Goal: Task Accomplishment & Management: Use online tool/utility

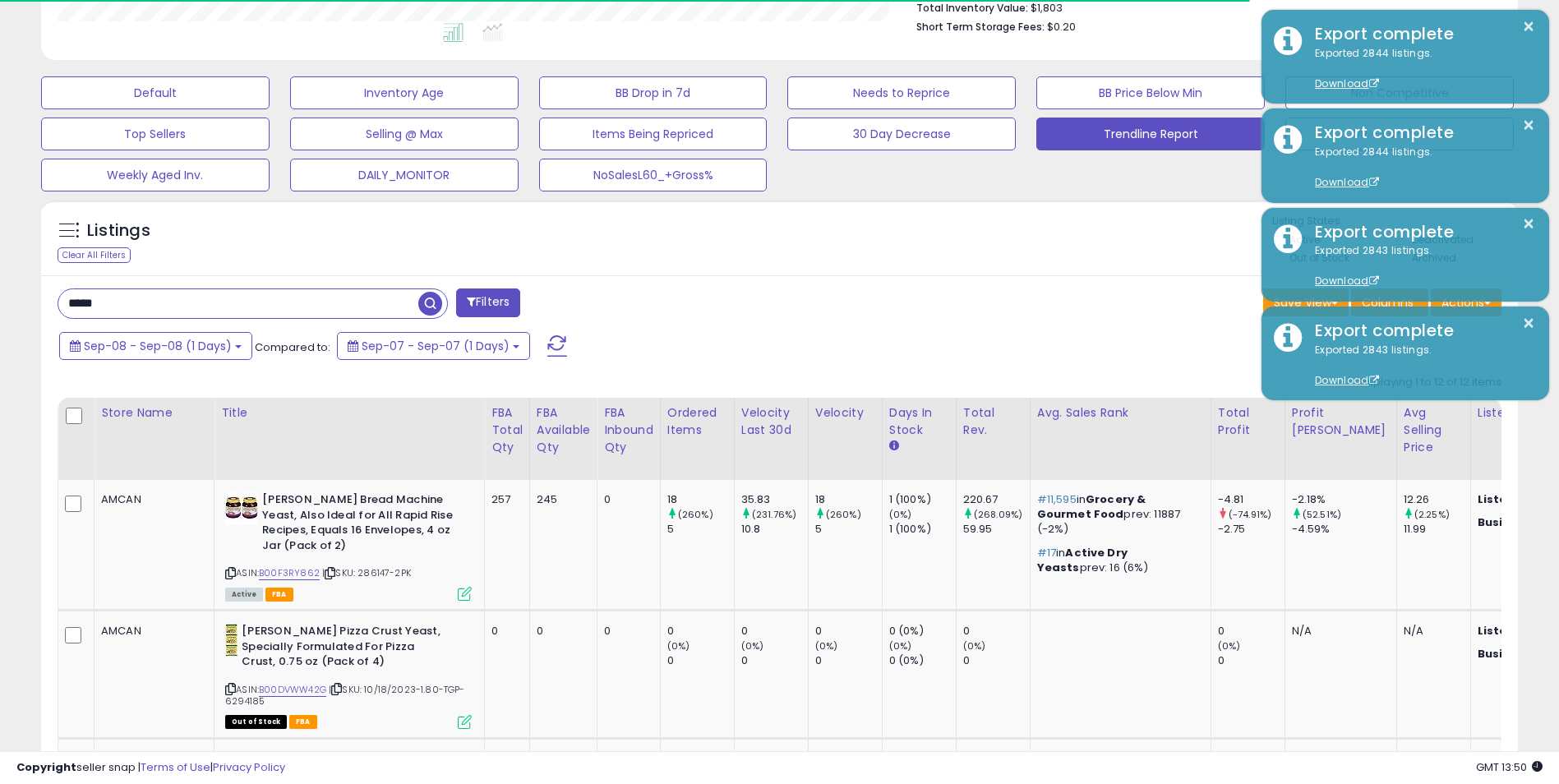
scroll to position [337, 857]
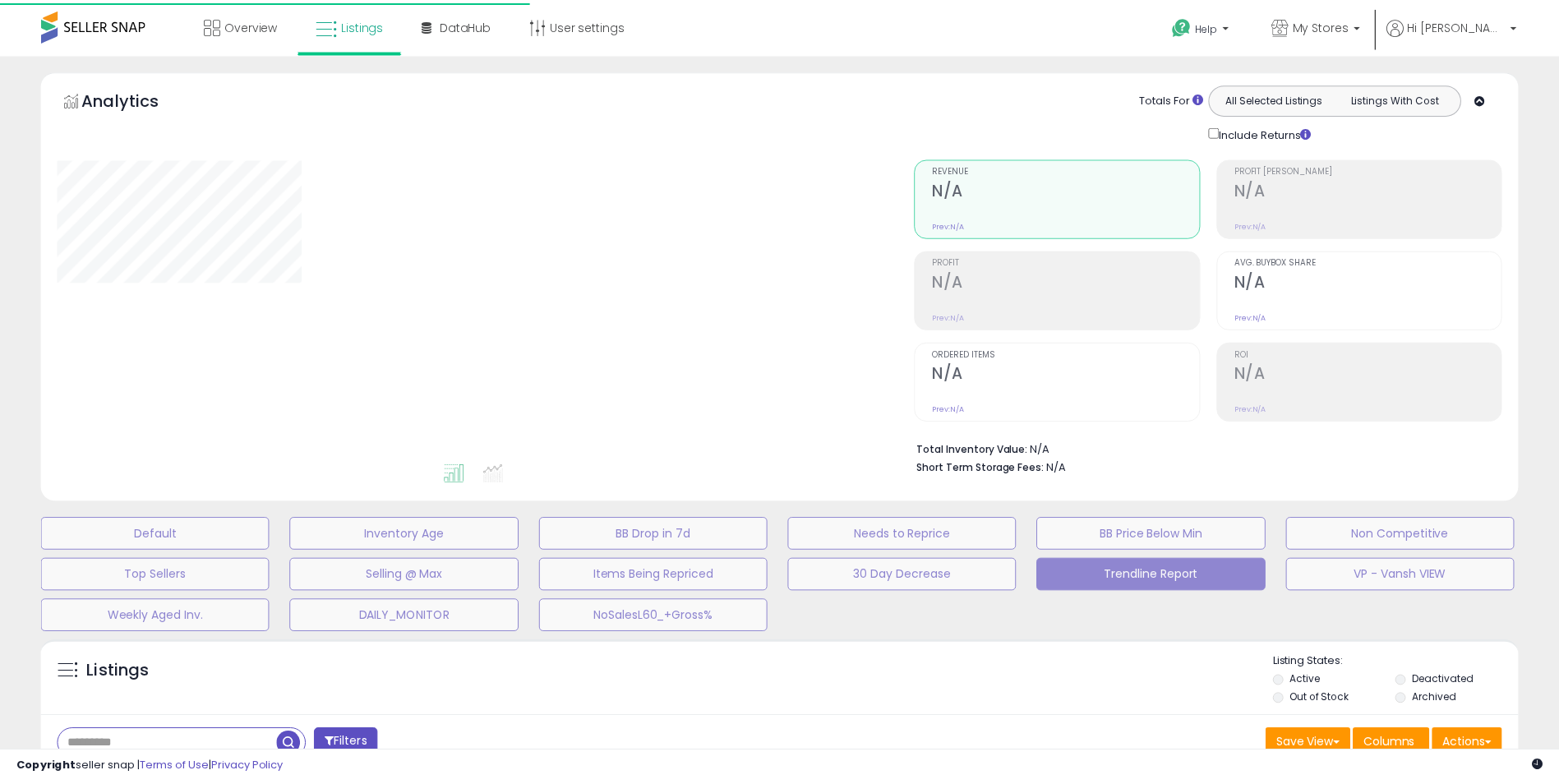
scroll to position [277, 0]
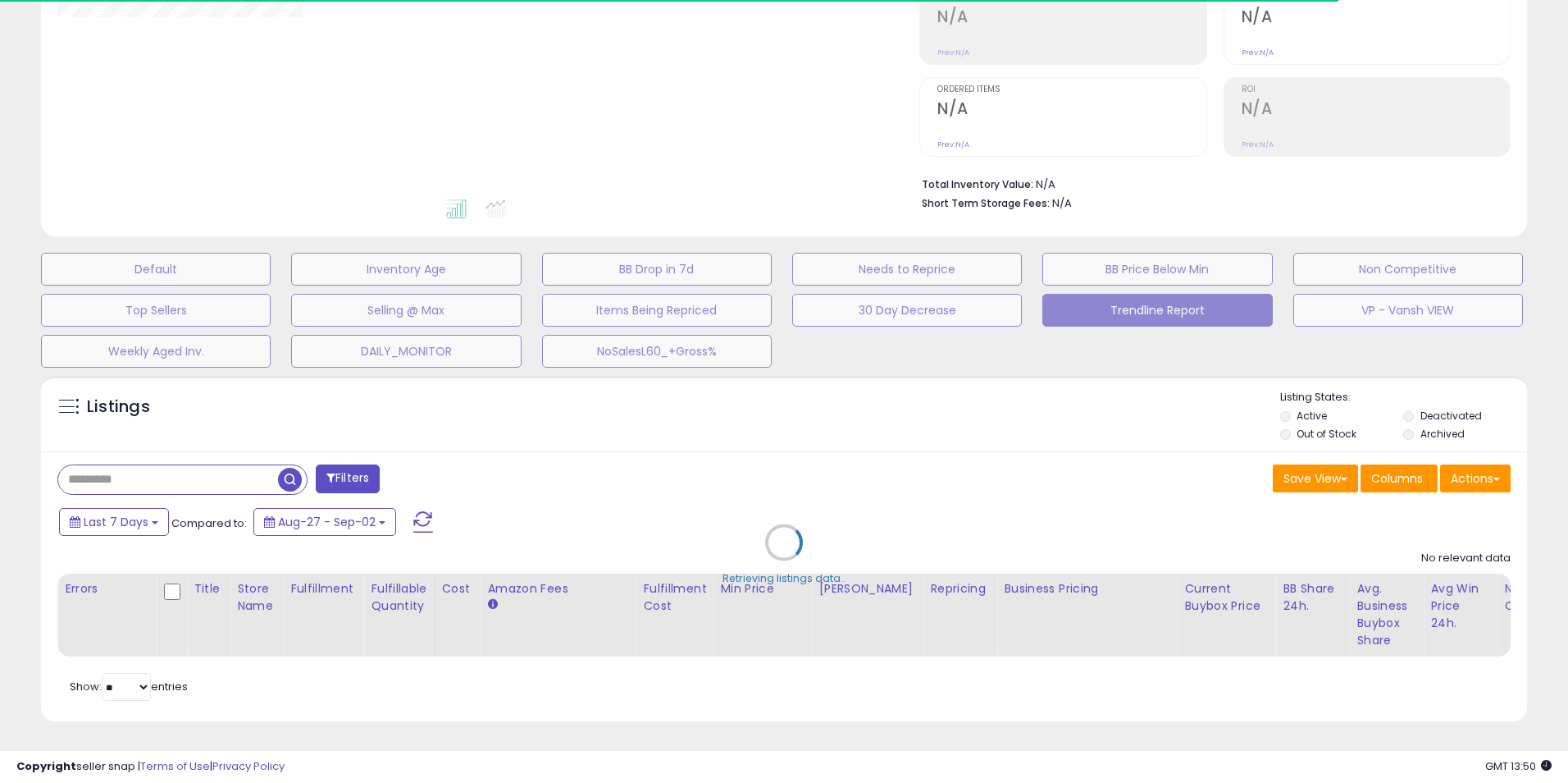
type input "*****"
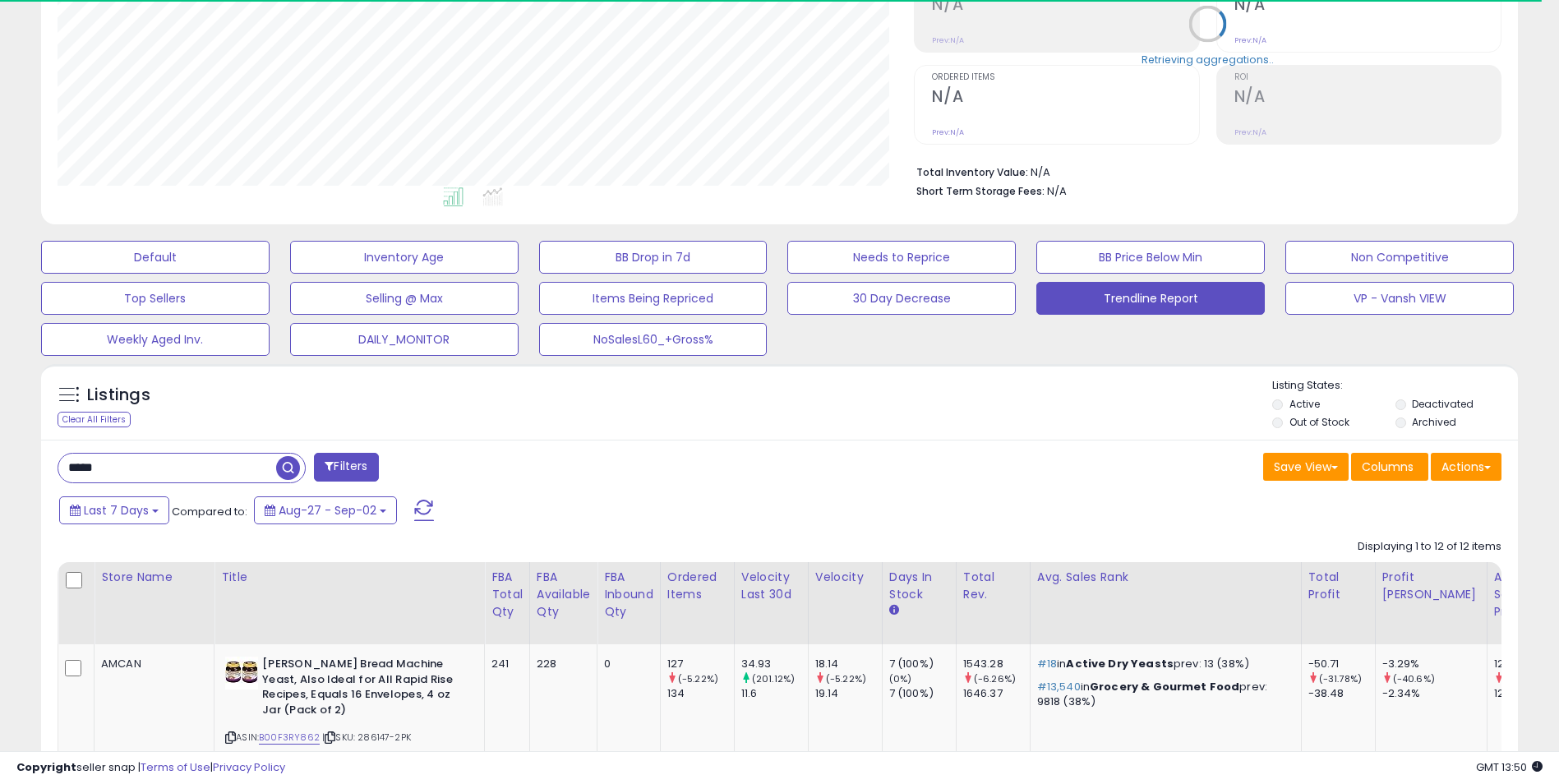
scroll to position [337, 857]
click at [1478, 474] on button "Actions" at bounding box center [1466, 467] width 71 height 28
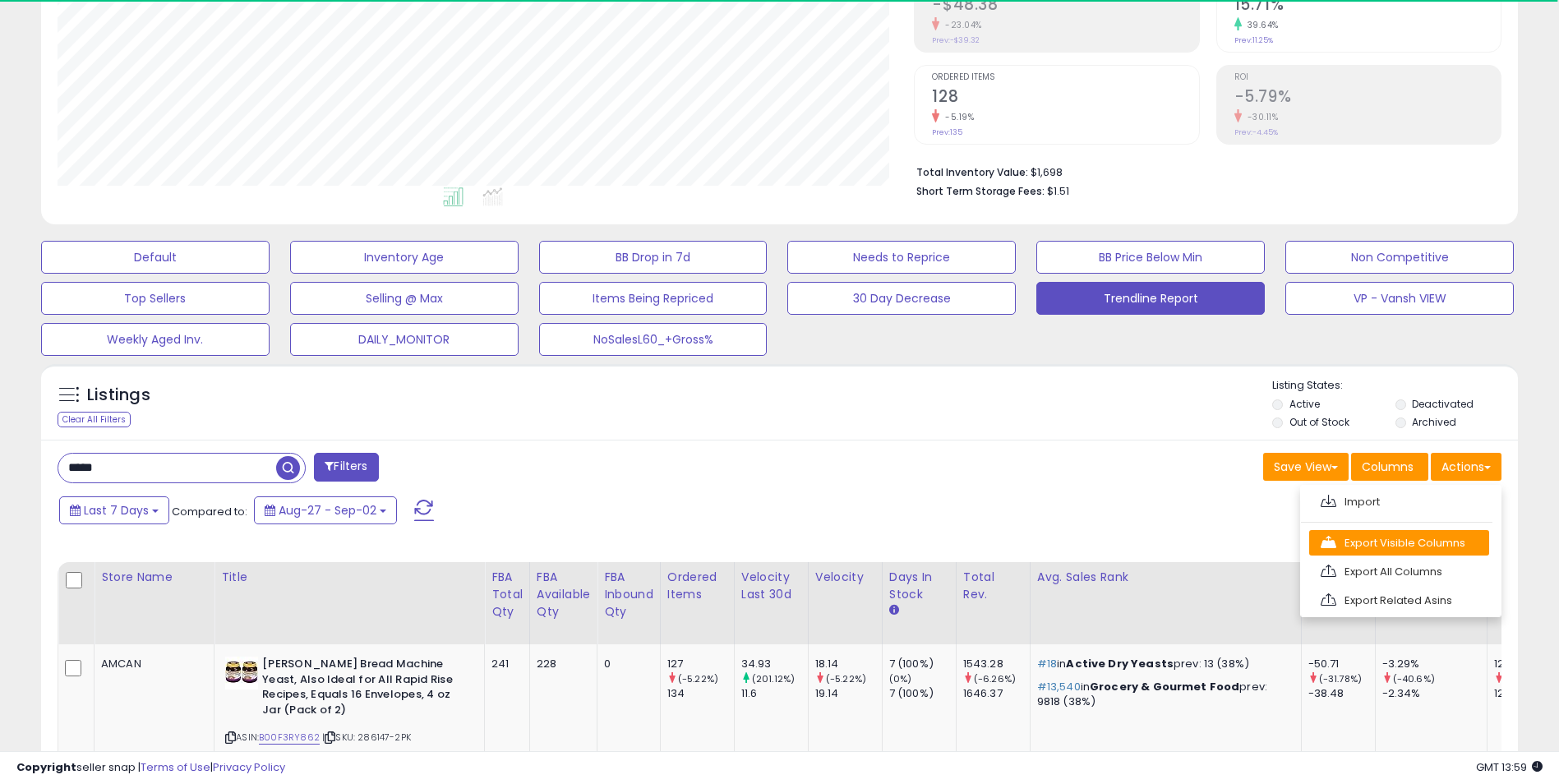
click at [1393, 542] on link "Export Visible Columns" at bounding box center [1399, 543] width 180 height 25
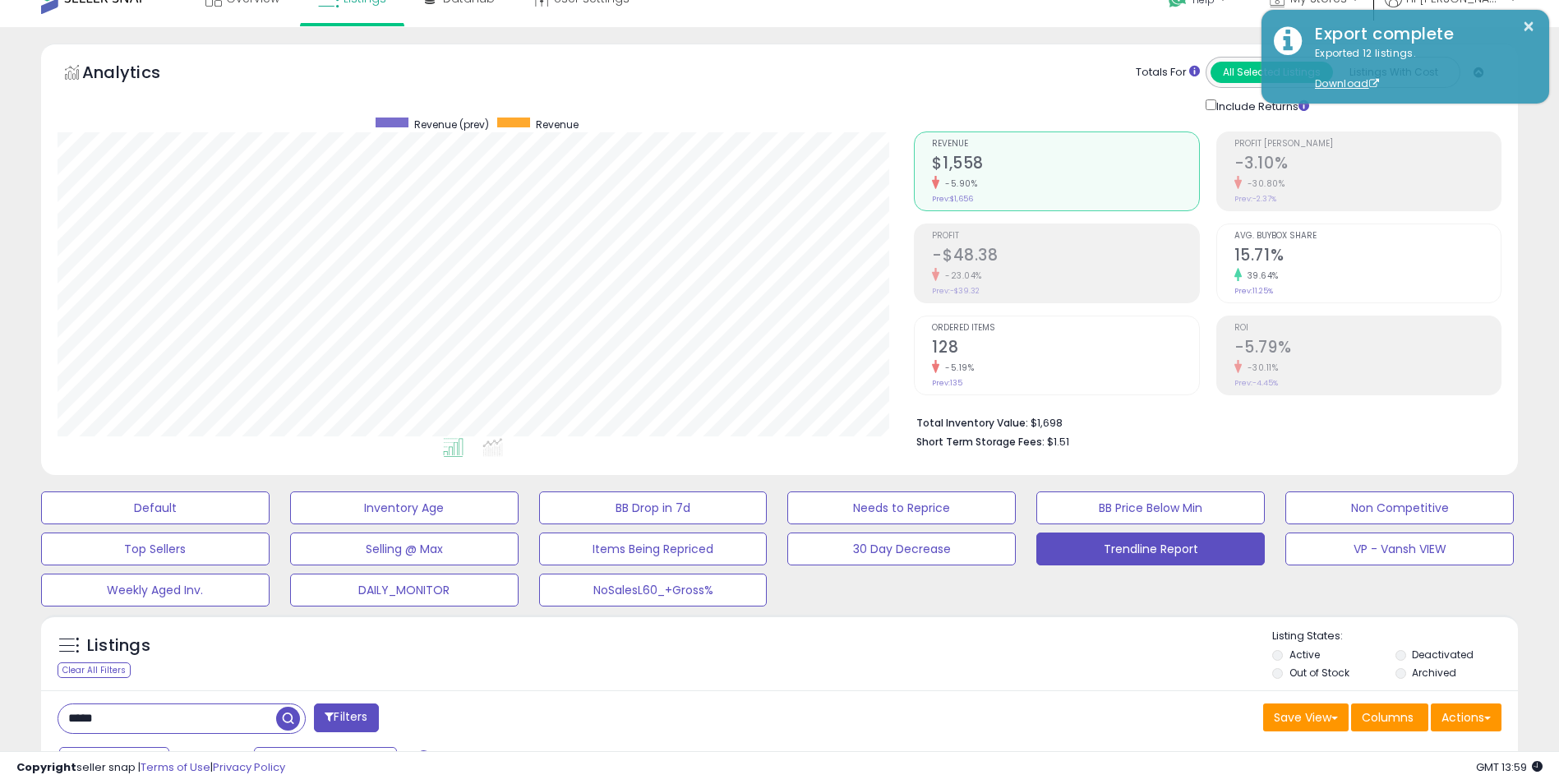
scroll to position [0, 0]
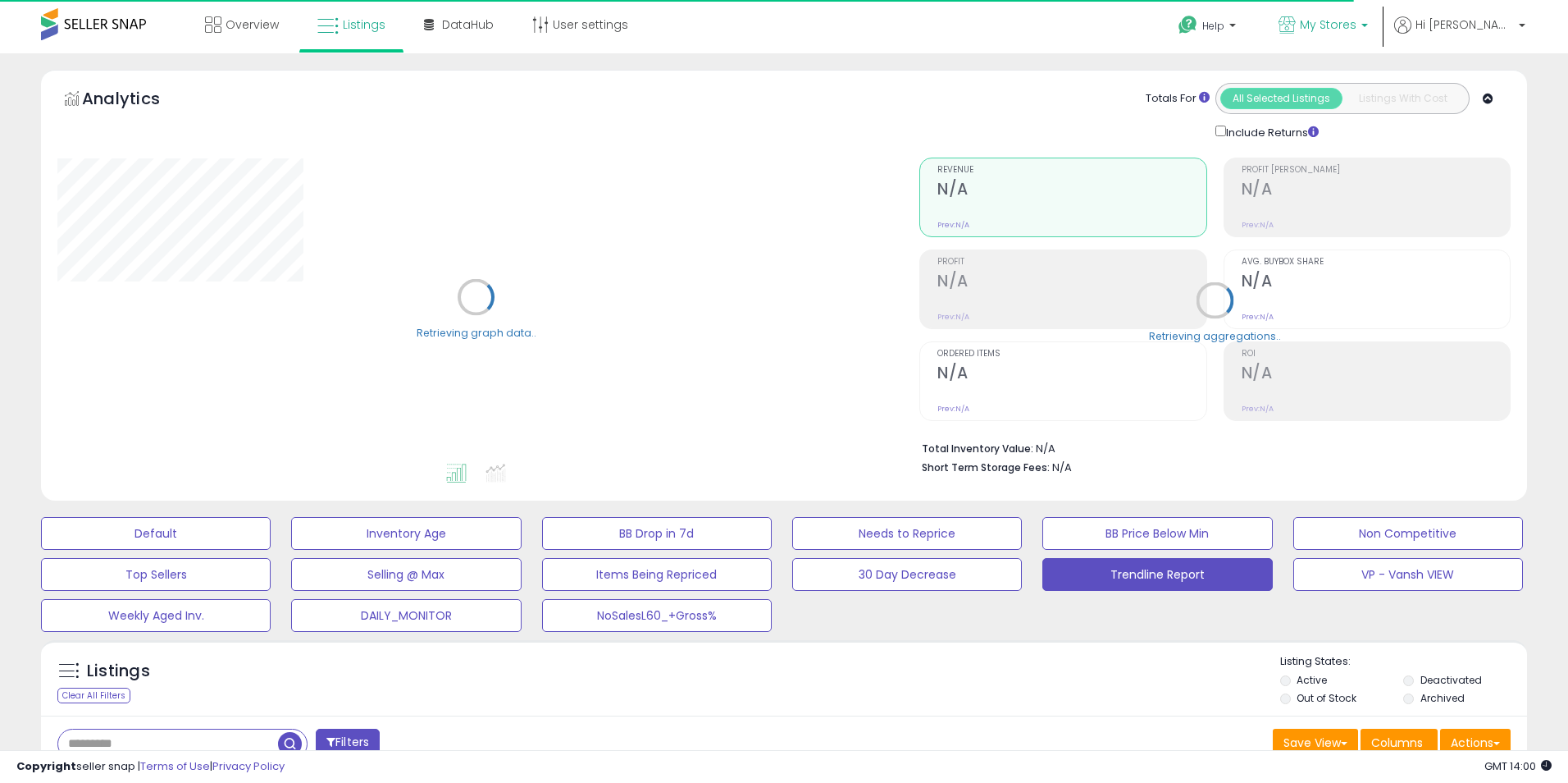
type input "*****"
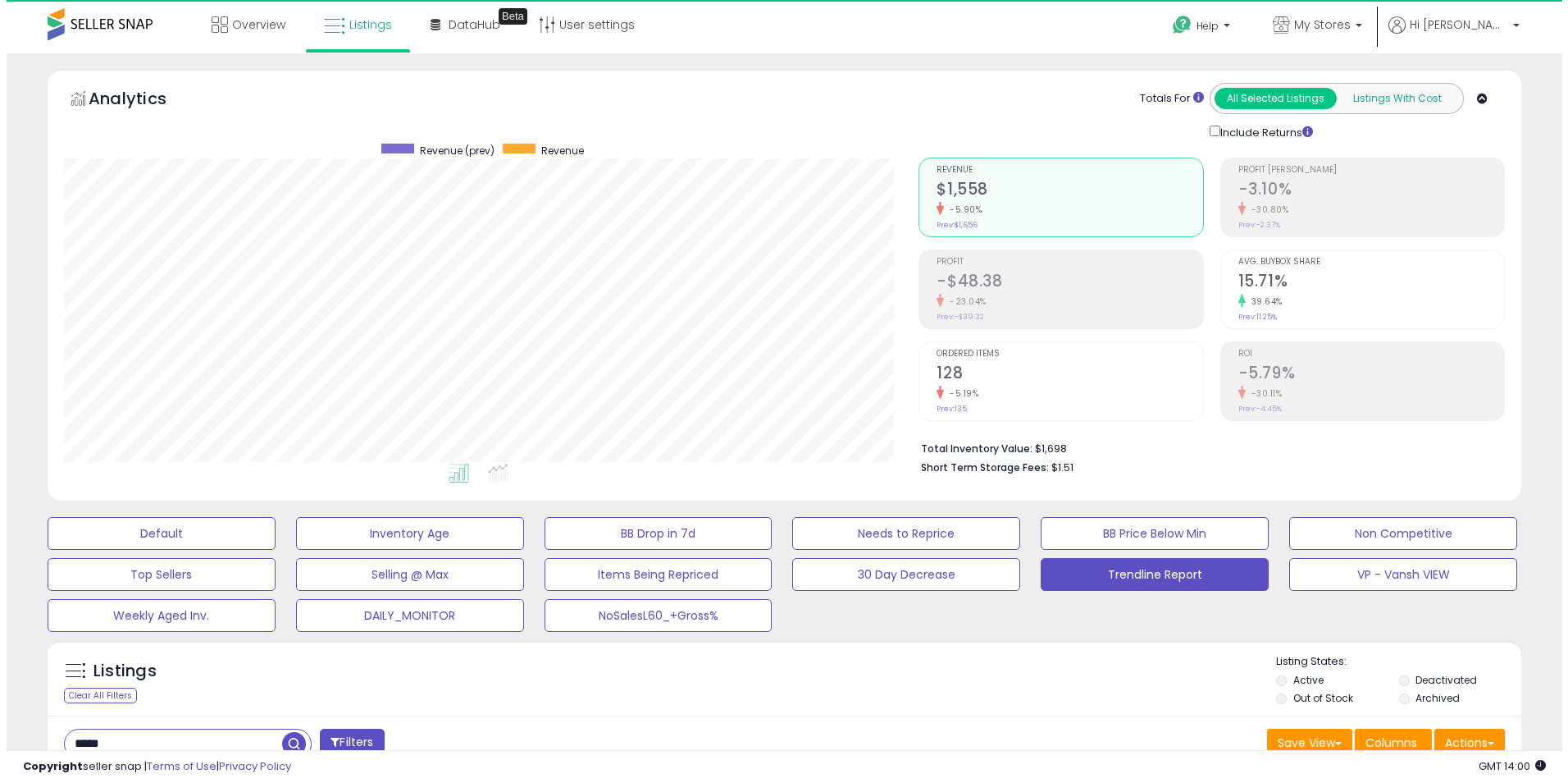
scroll to position [337, 856]
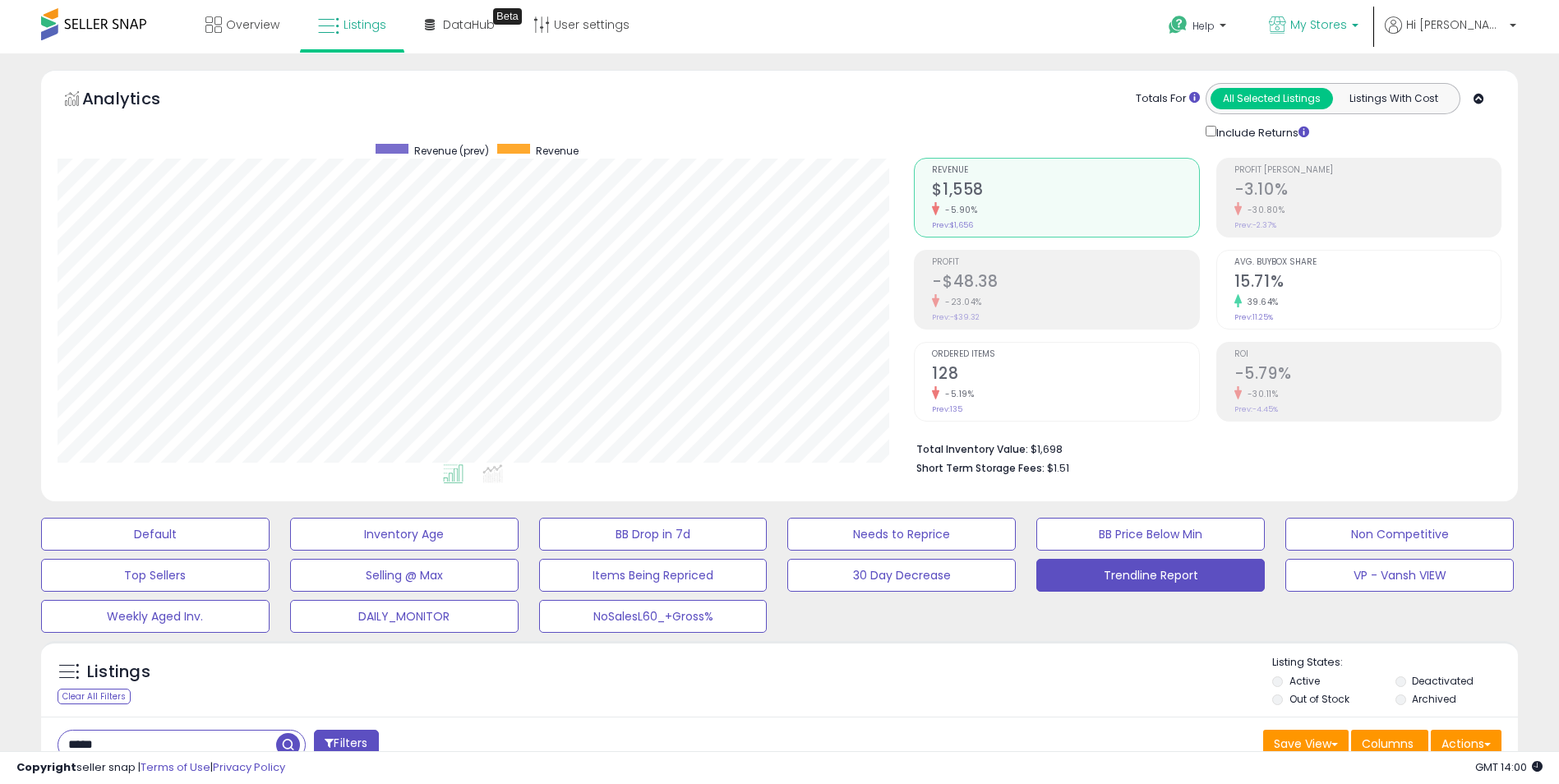
click at [1359, 26] on b at bounding box center [1354, 29] width 6 height 12
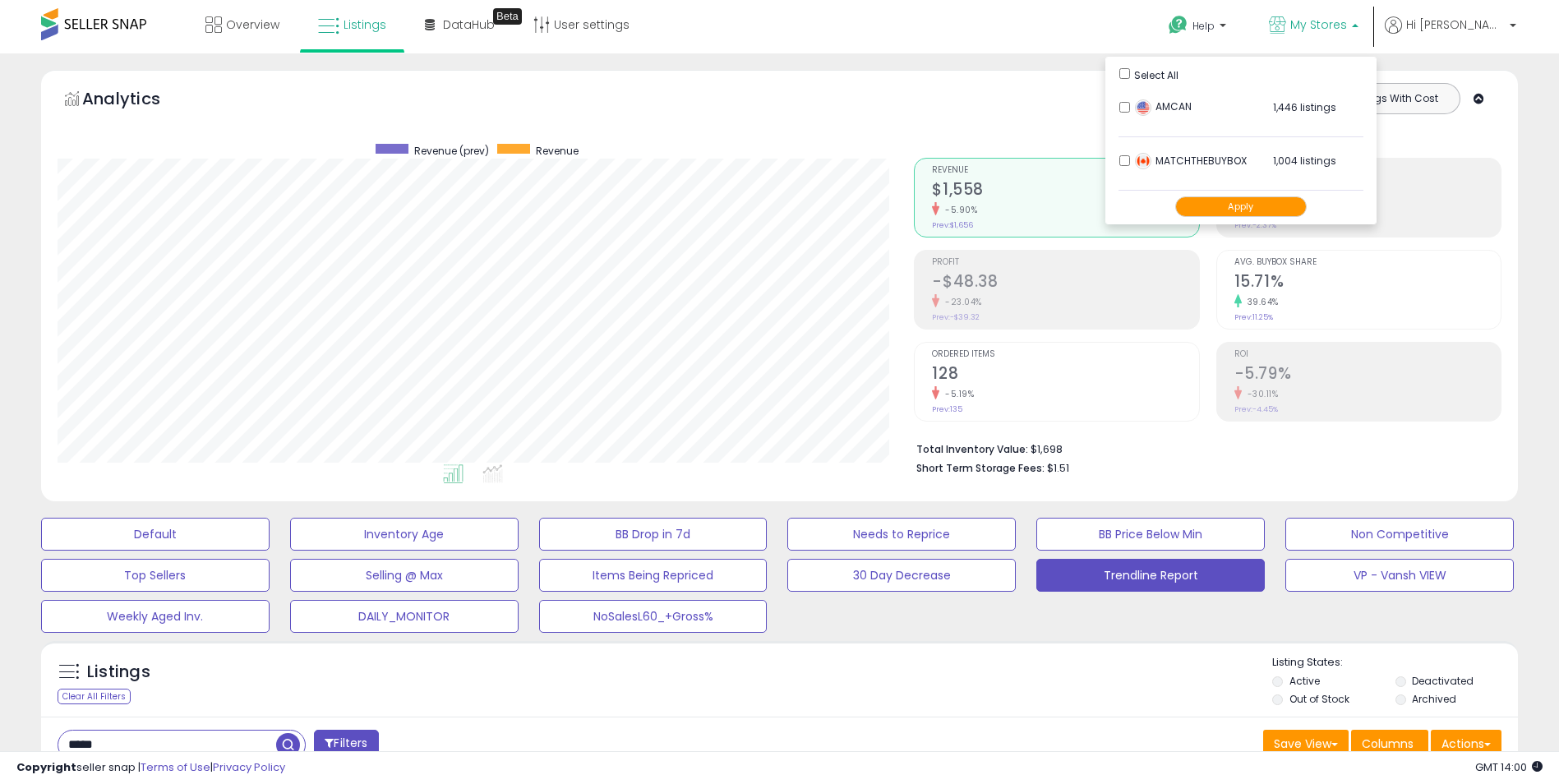
click at [1359, 26] on b at bounding box center [1354, 21] width 6 height 12
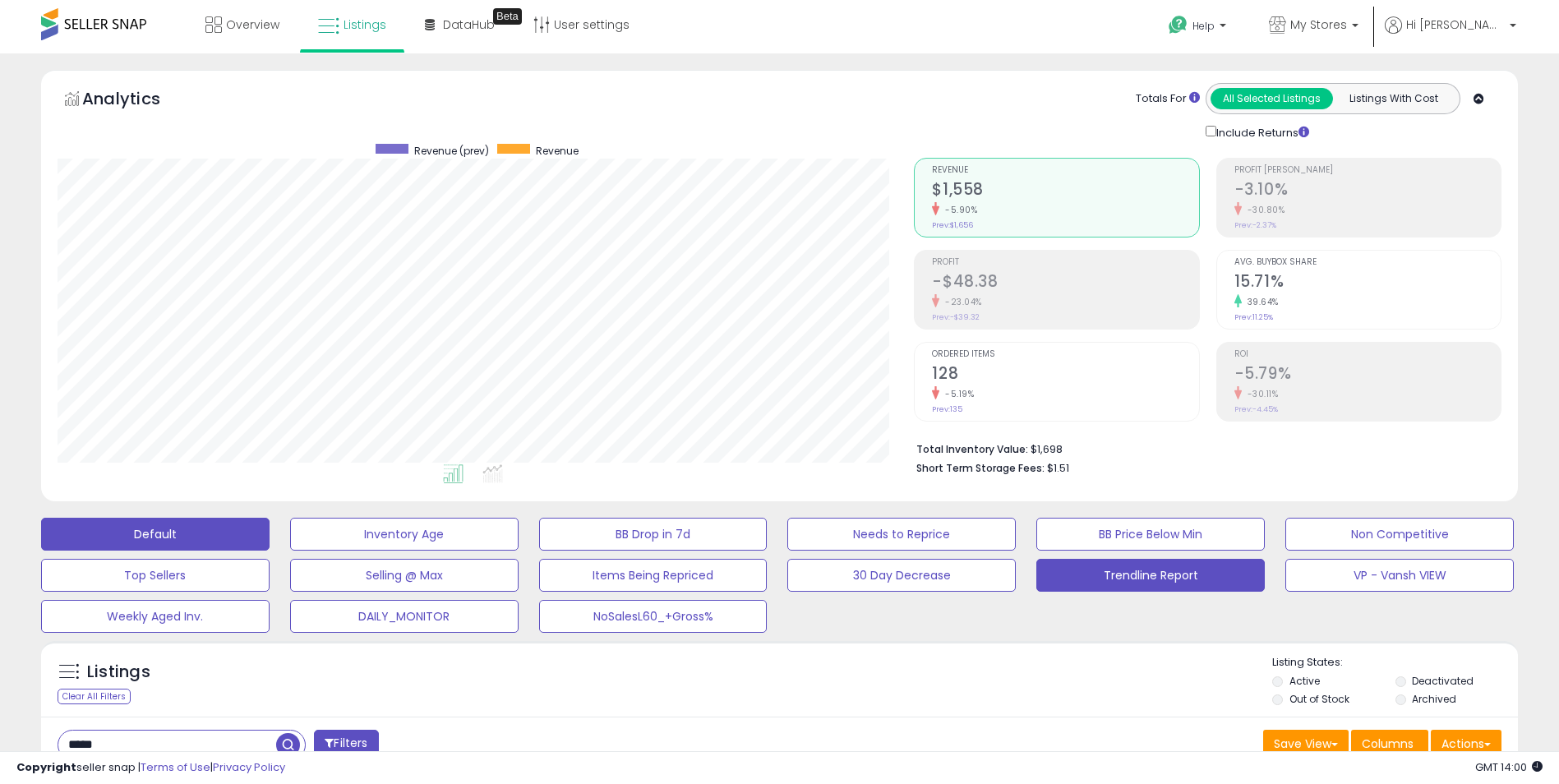
click at [218, 524] on button "Default" at bounding box center [155, 534] width 228 height 33
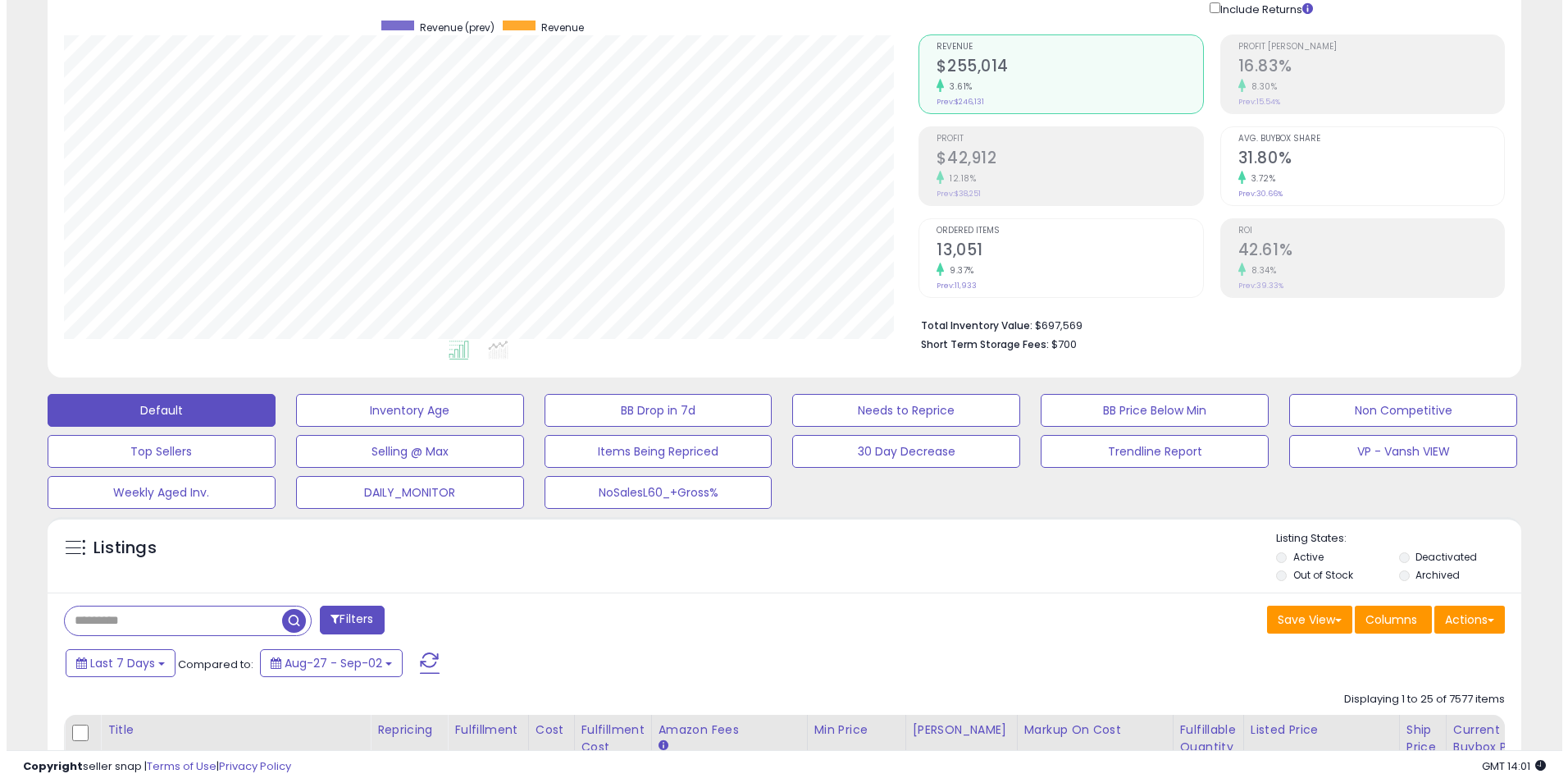
scroll to position [164, 0]
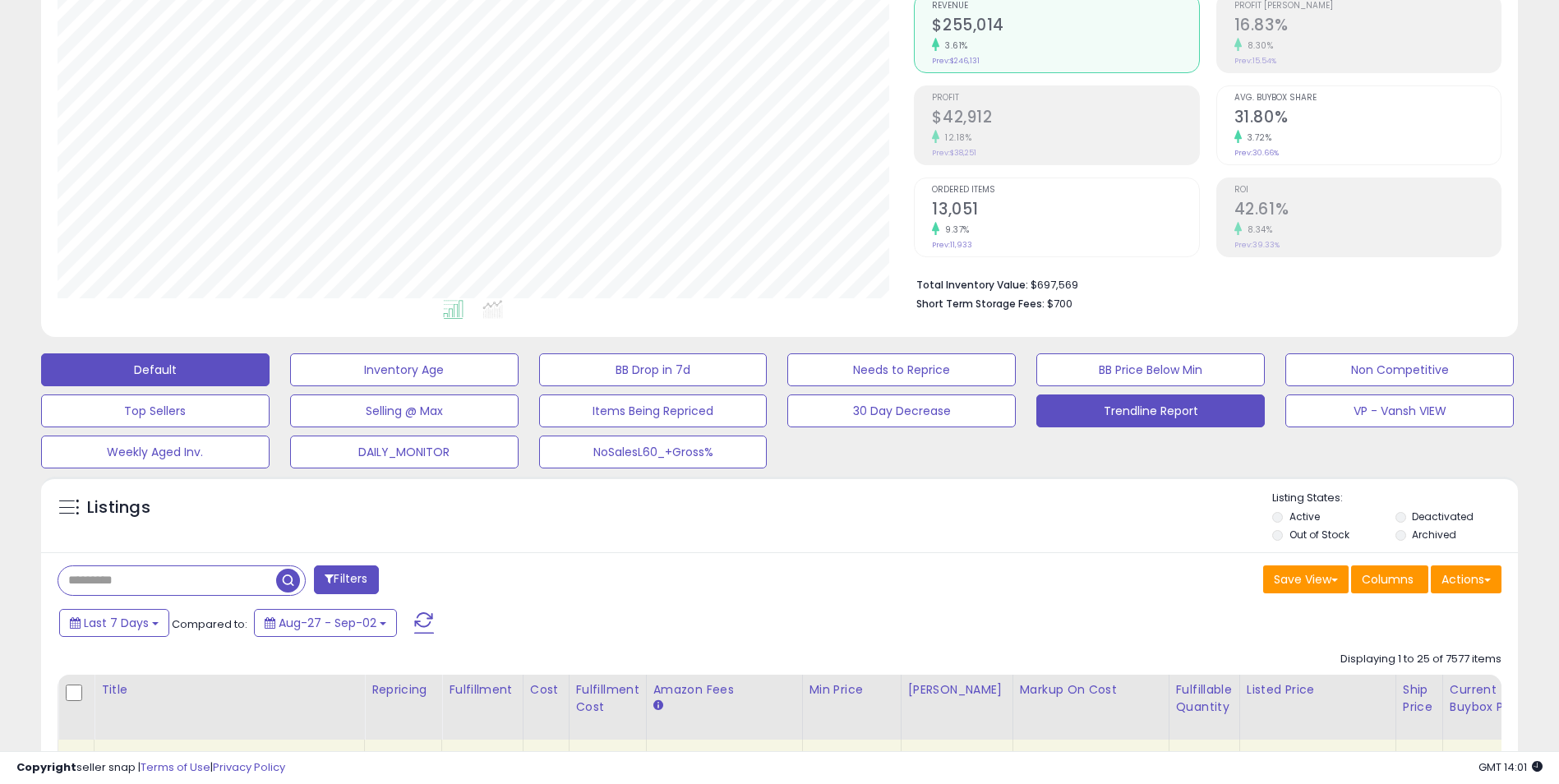
click at [1202, 410] on button "Trendline Report" at bounding box center [1150, 411] width 228 height 33
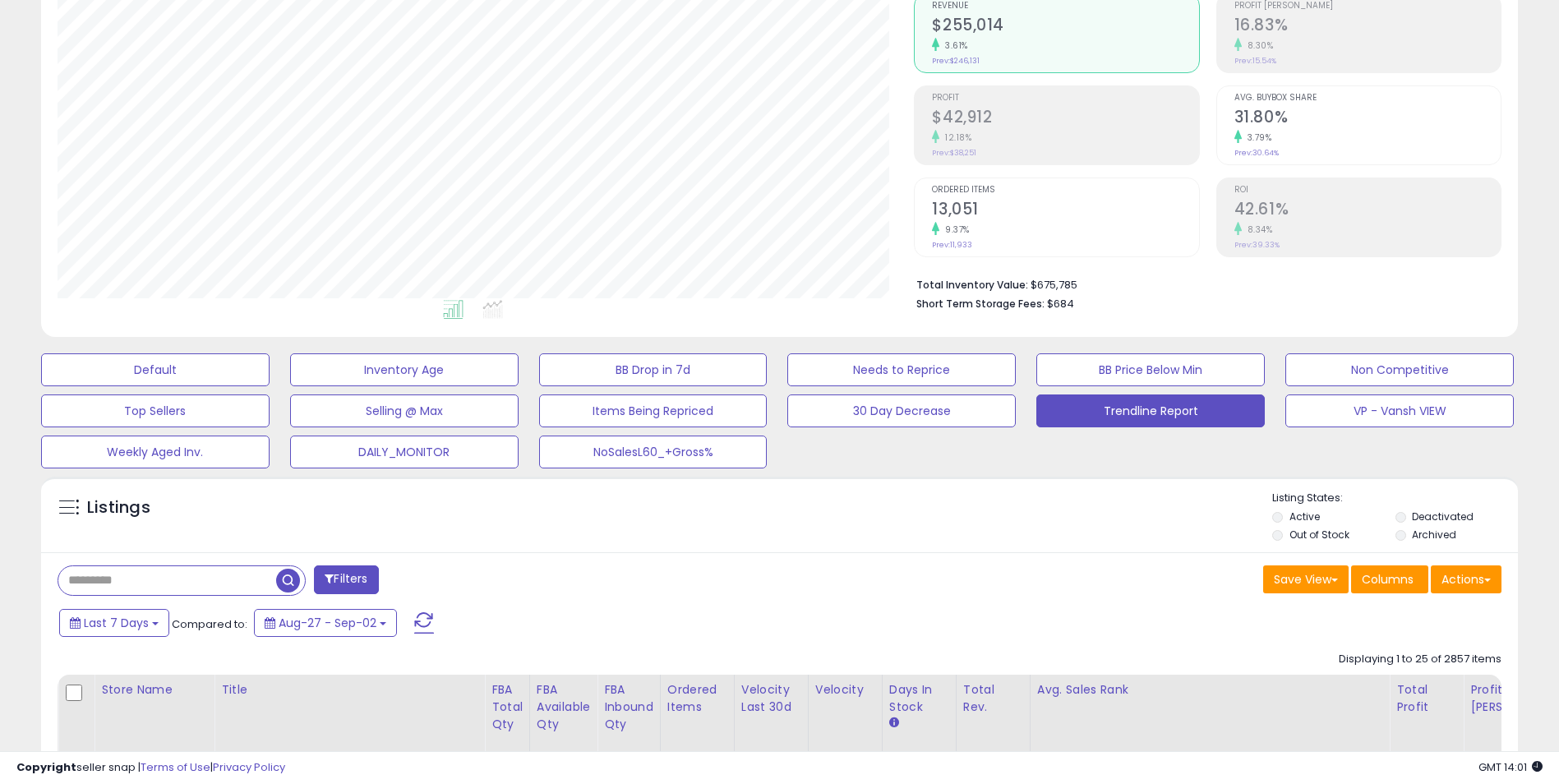
scroll to position [337, 857]
click at [159, 624] on button "Last 7 Days" at bounding box center [113, 623] width 110 height 28
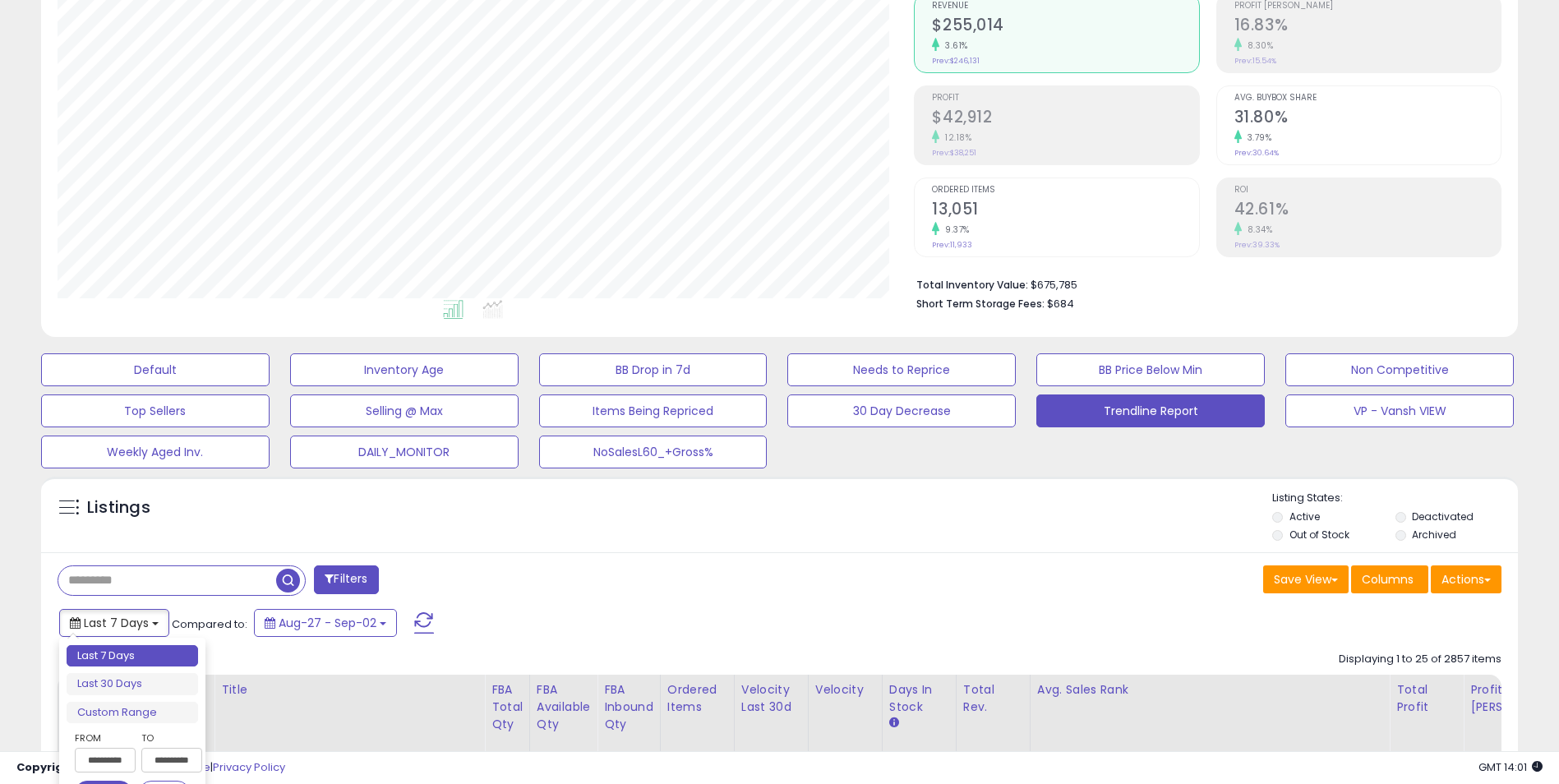
scroll to position [329, 0]
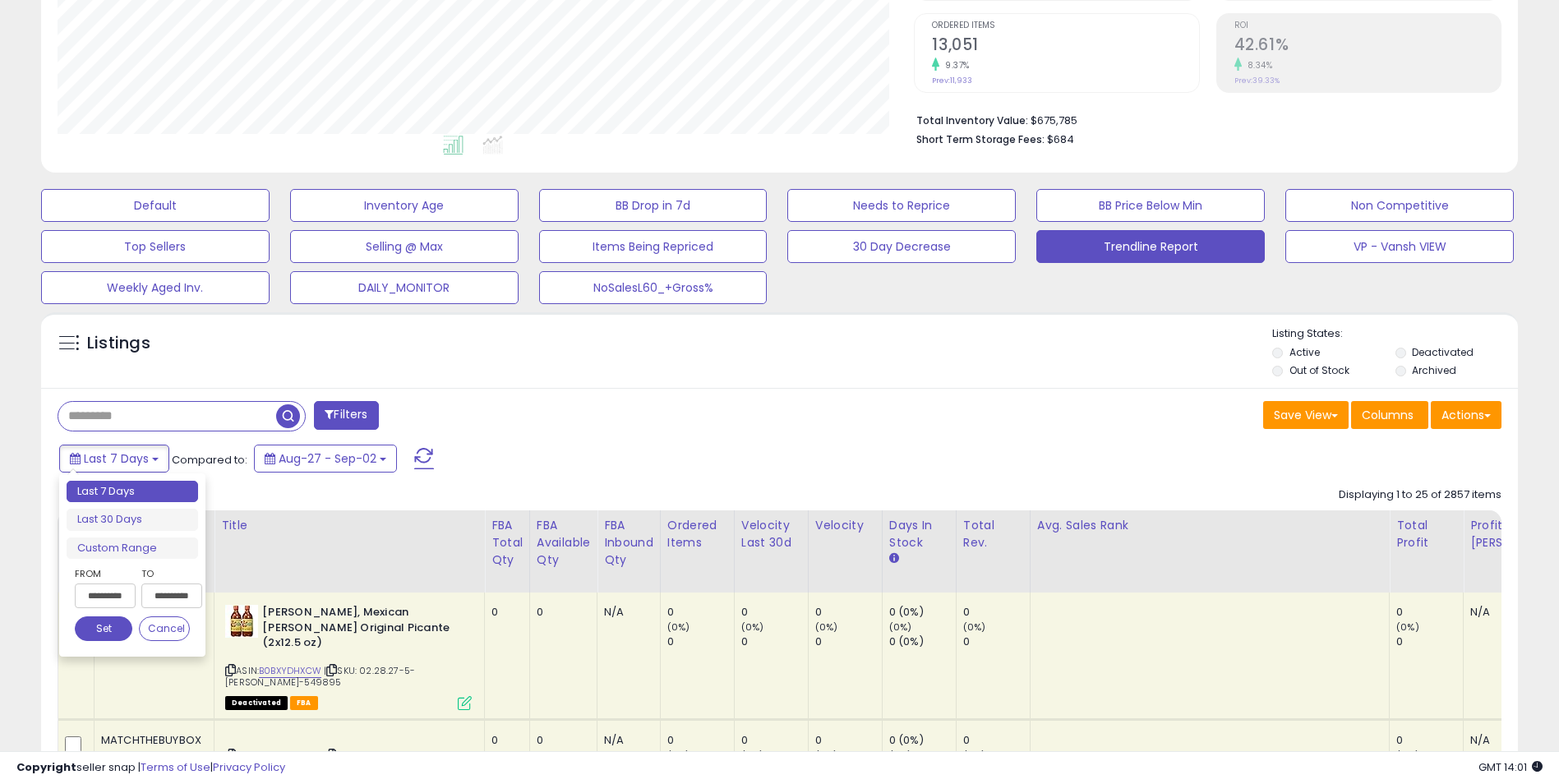
click at [629, 423] on div "Filters" at bounding box center [412, 417] width 735 height 33
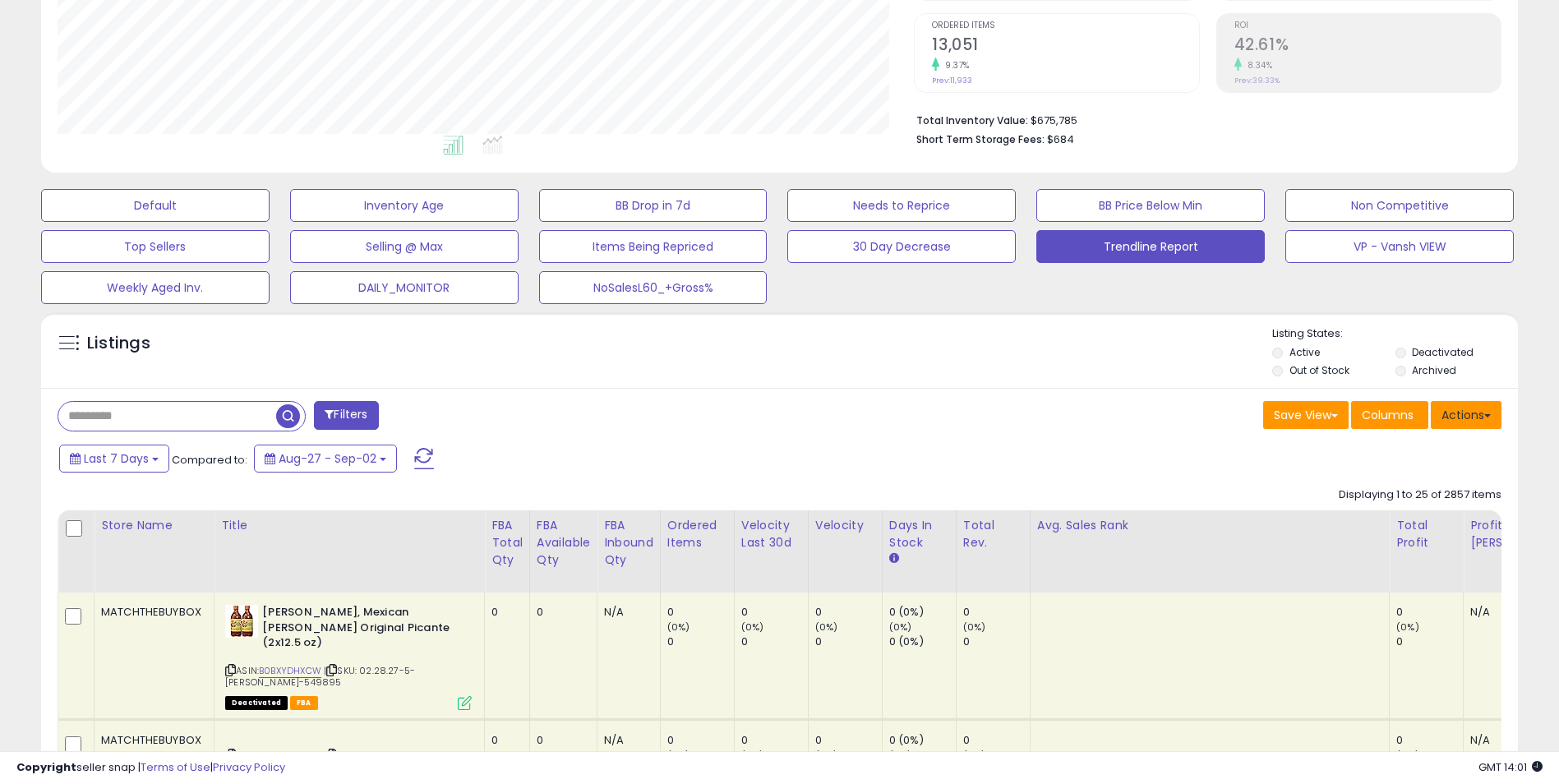
click at [1484, 410] on button "Actions" at bounding box center [1466, 414] width 71 height 28
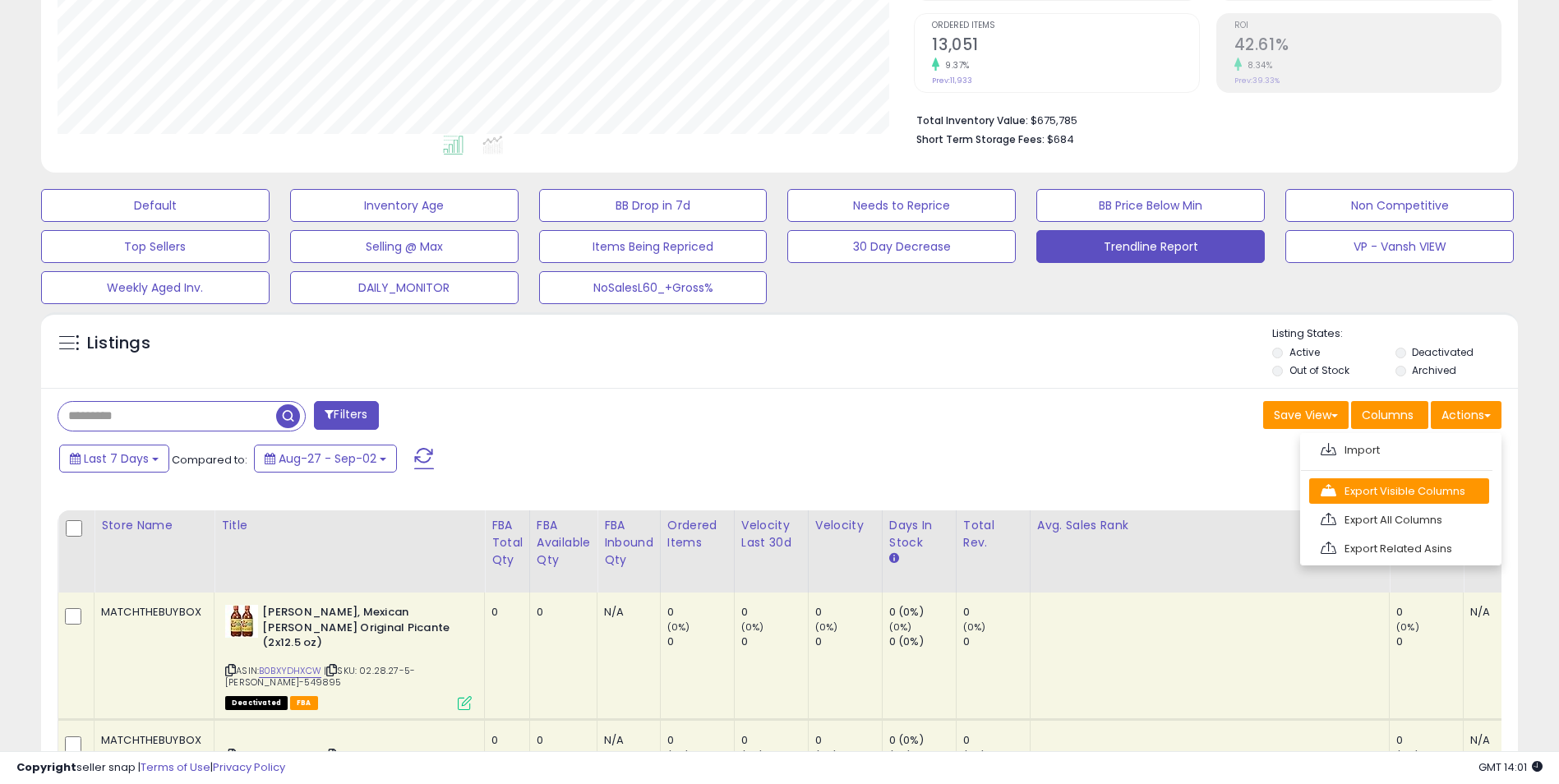
click at [1396, 488] on link "Export Visible Columns" at bounding box center [1399, 491] width 180 height 25
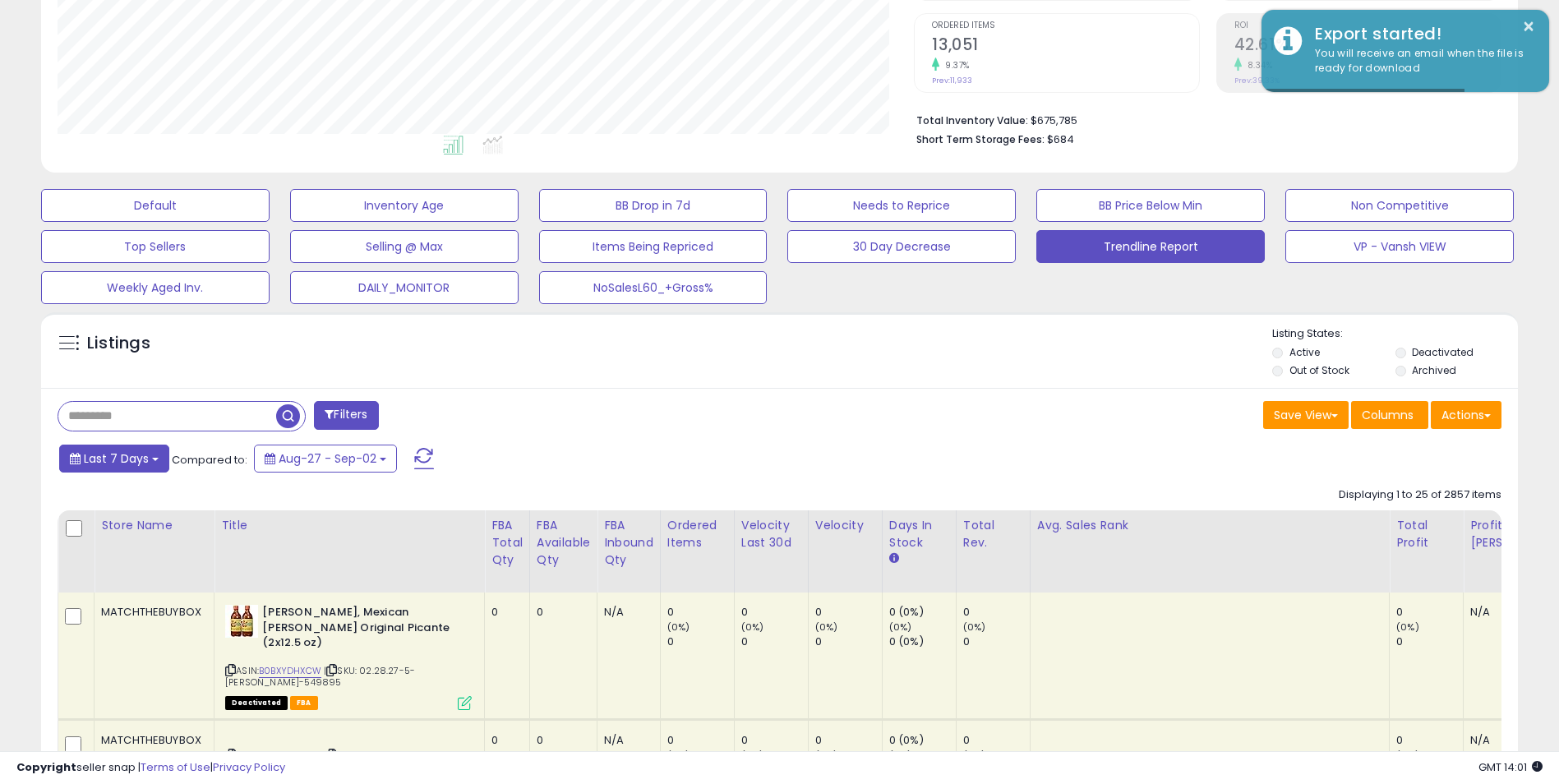
click at [145, 453] on span "Last 7 Days" at bounding box center [116, 459] width 65 height 16
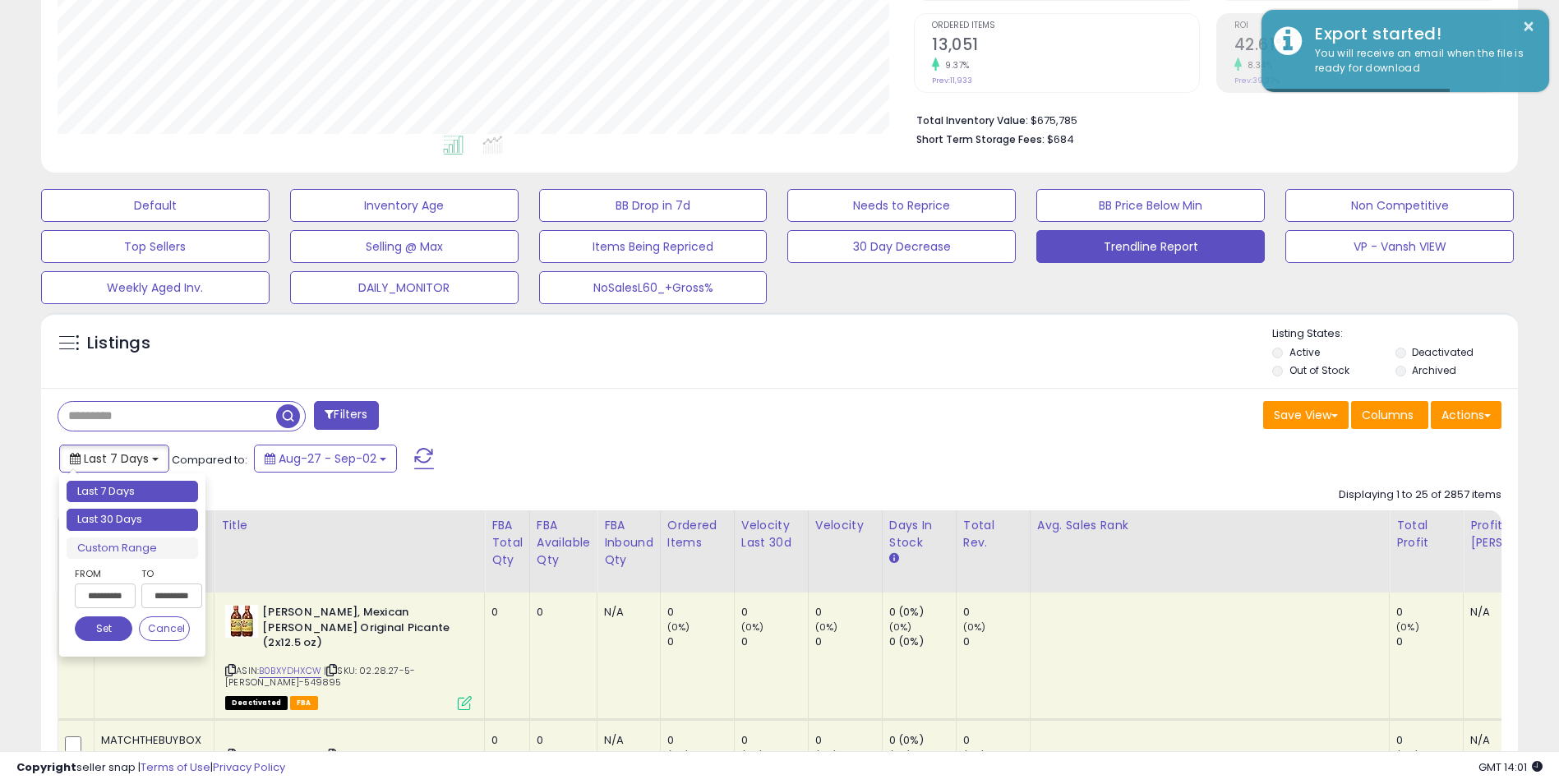
type input "**********"
click at [131, 520] on li "Last 30 Days" at bounding box center [131, 519] width 131 height 22
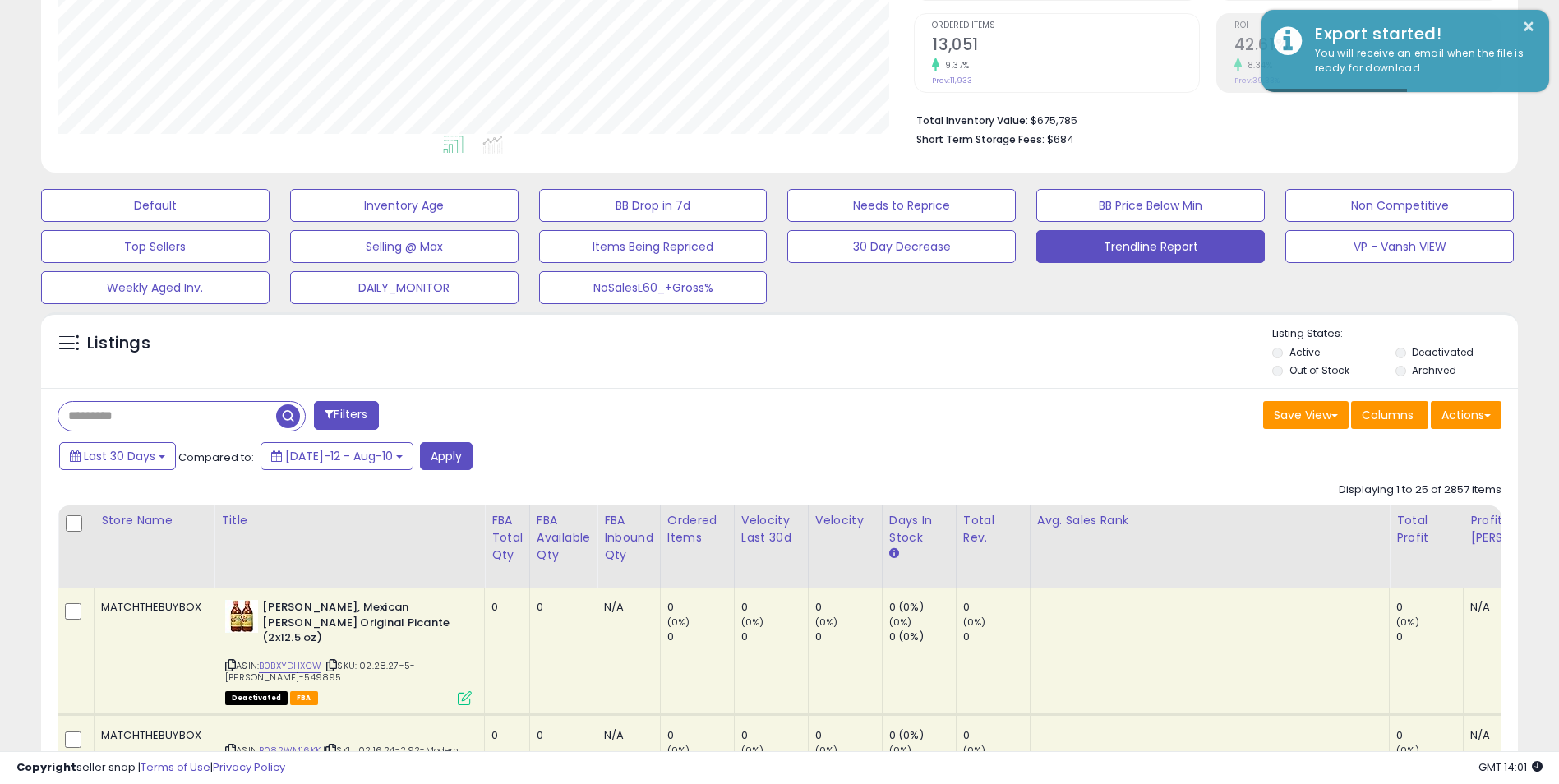
click at [453, 451] on div "Last 30 Days Compared to: Jul-12 - Aug-10 Apply" at bounding box center [596, 458] width 1083 height 32
click at [431, 460] on button "Apply" at bounding box center [446, 456] width 53 height 28
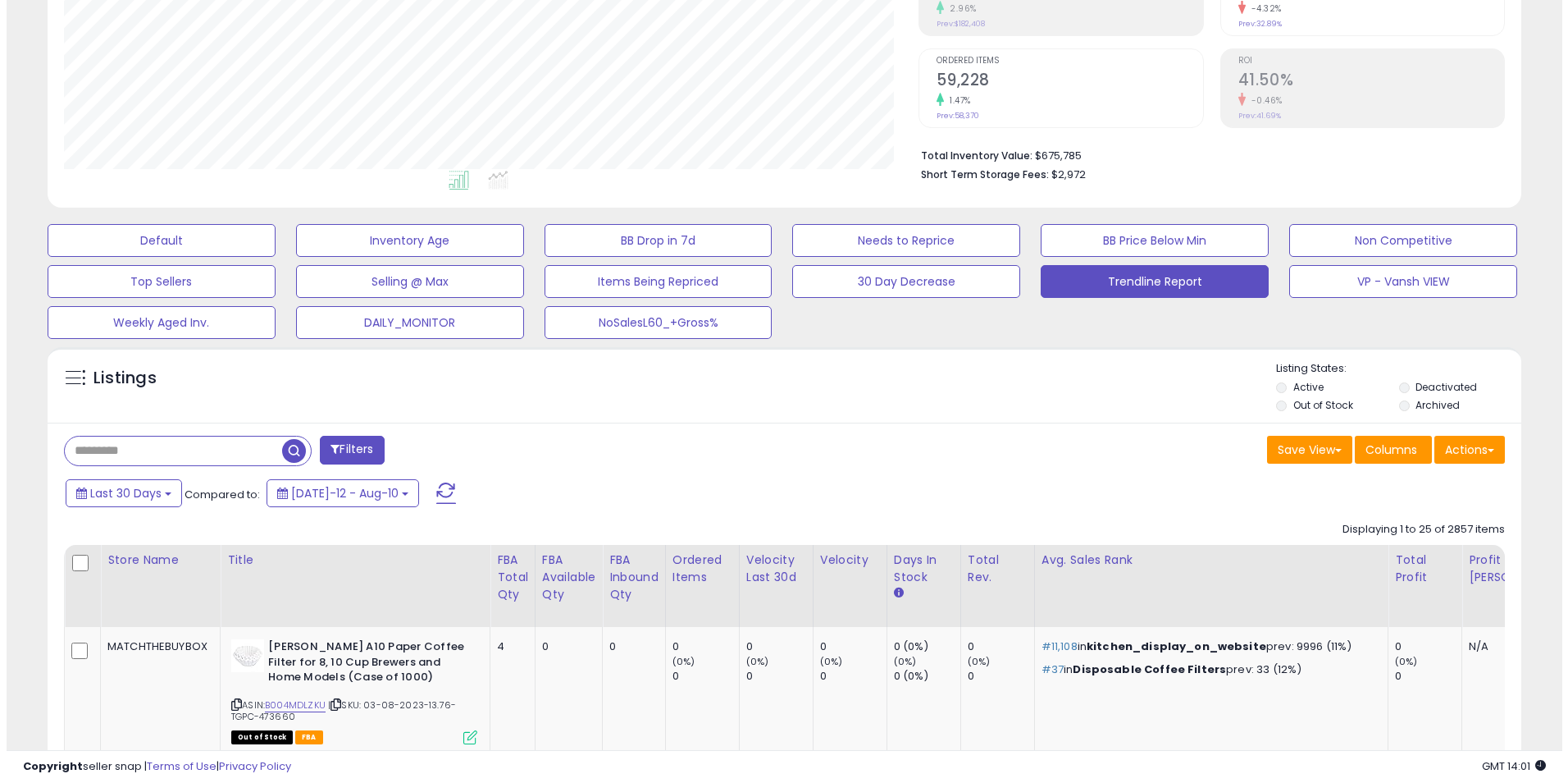
scroll to position [337, 856]
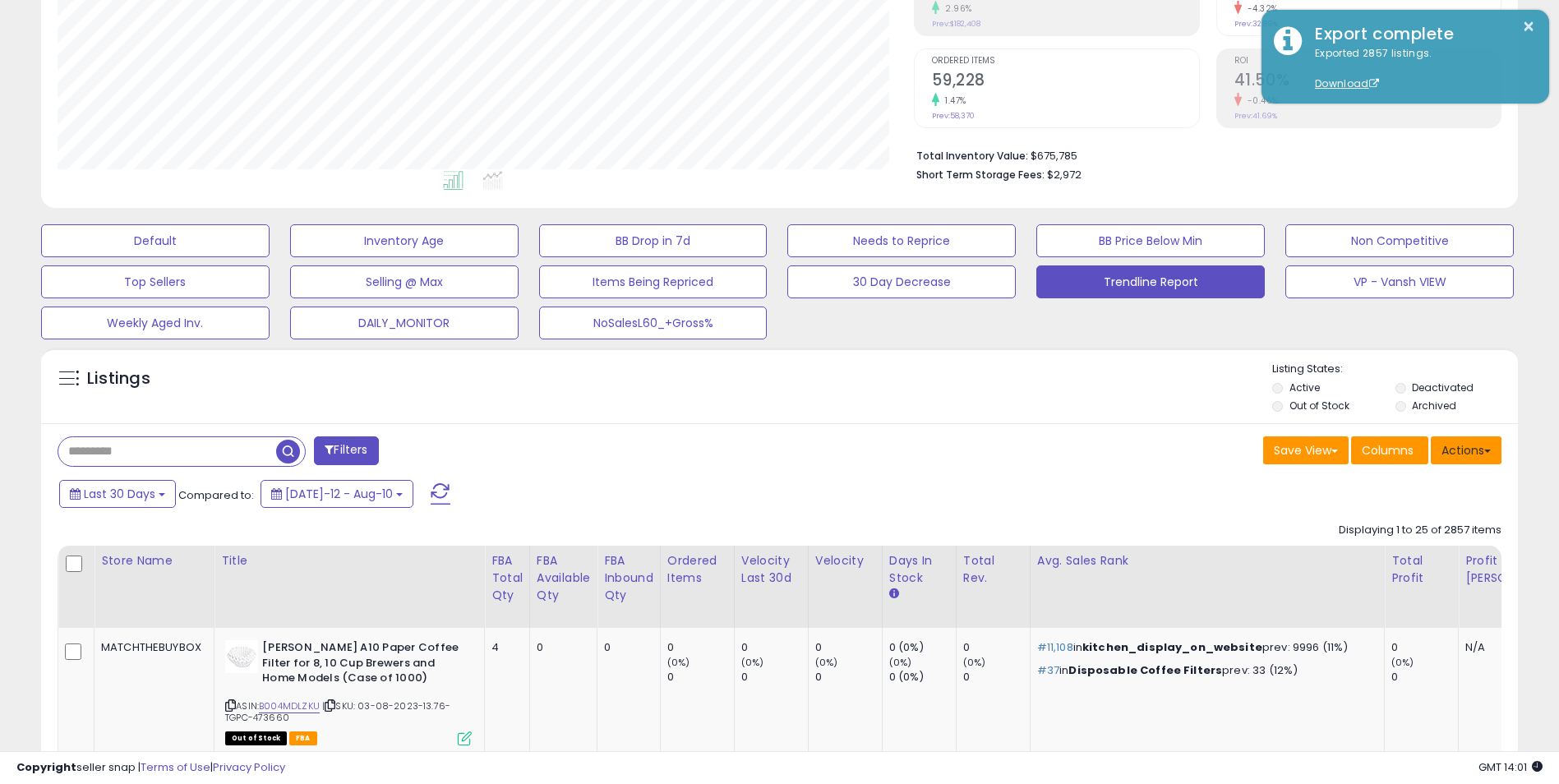
click at [1483, 453] on button "Actions" at bounding box center [1466, 450] width 71 height 28
click at [1386, 525] on link "Export Visible Columns" at bounding box center [1399, 527] width 180 height 25
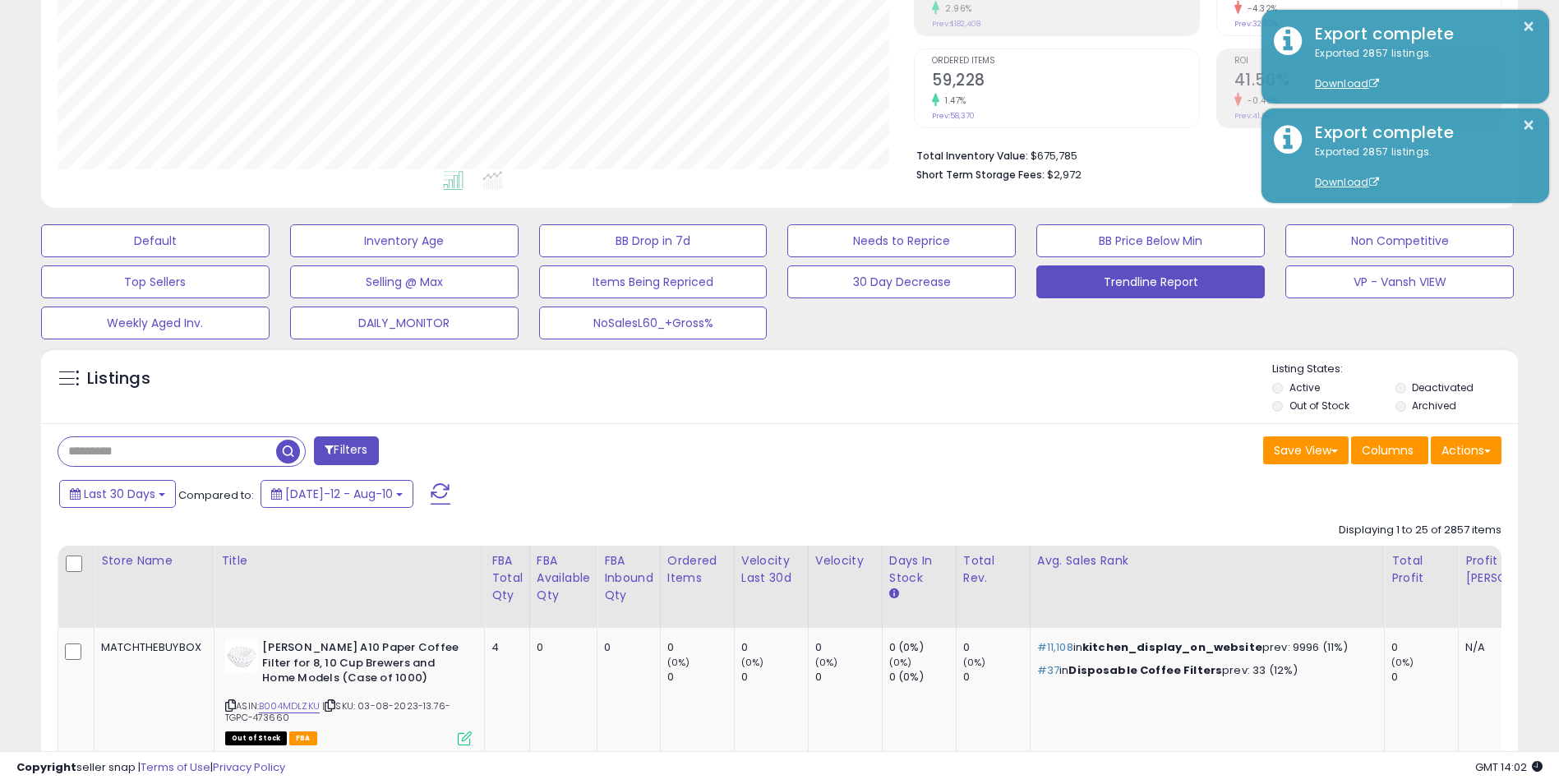
click at [1533, 334] on div "Default Inventory Age BB Drop in 7d Needs to Reprice BB Price Below Min Non Com…" at bounding box center [780, 277] width 1518 height 123
click at [167, 497] on button "Last 30 Days" at bounding box center [117, 493] width 117 height 28
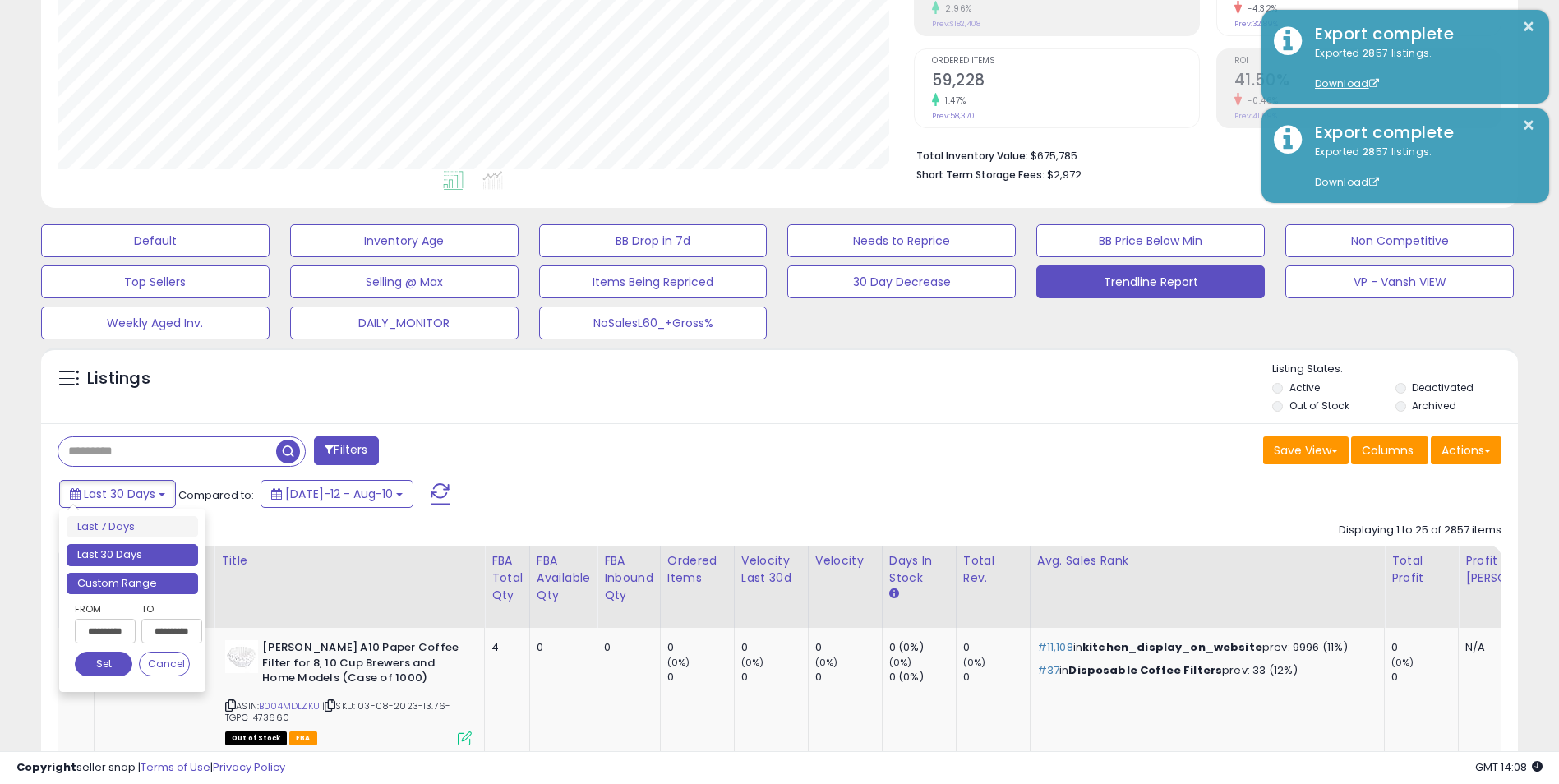
click at [146, 584] on li "Custom Range" at bounding box center [131, 584] width 131 height 22
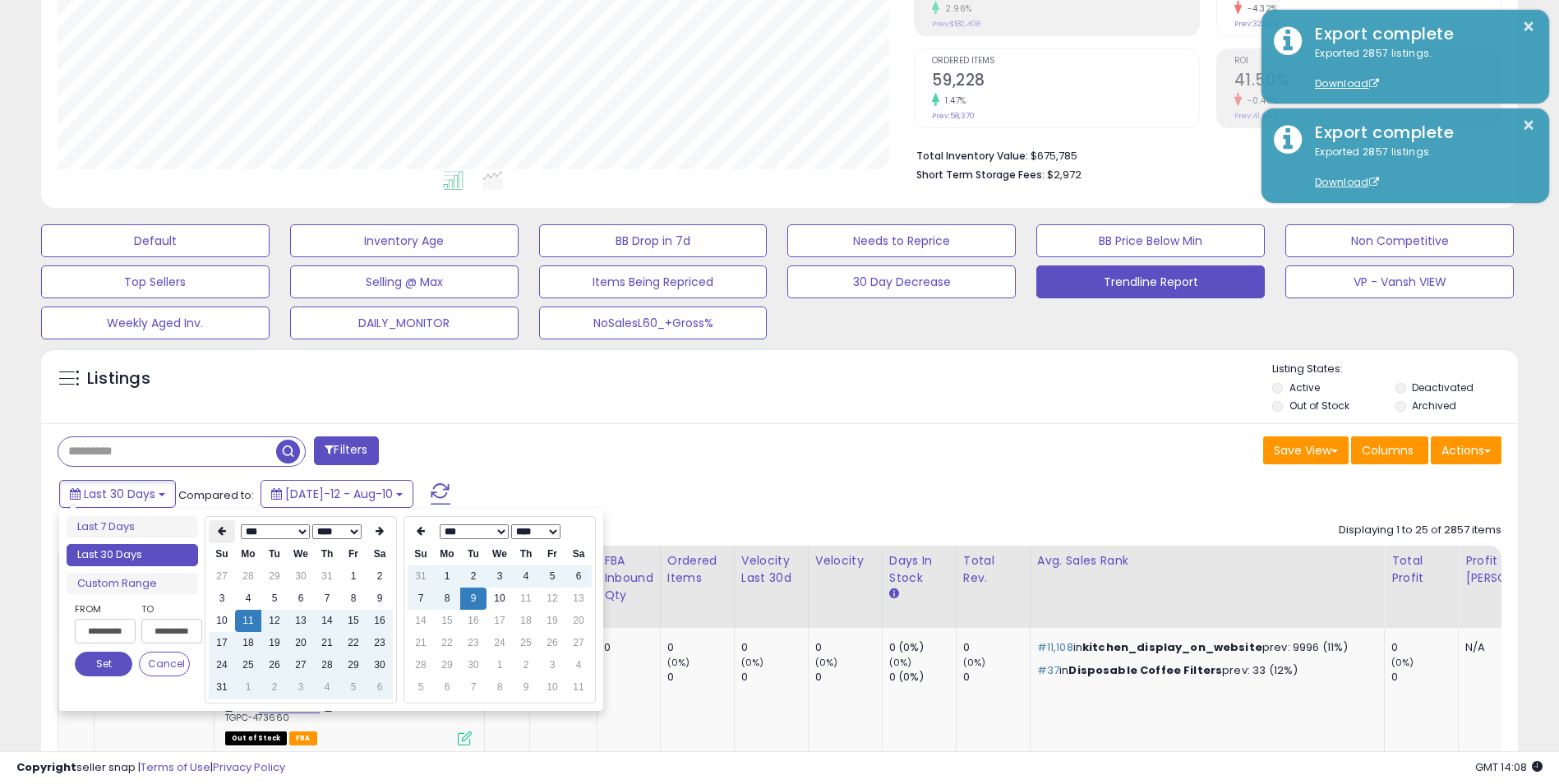
click at [225, 533] on icon at bounding box center [221, 530] width 8 height 10
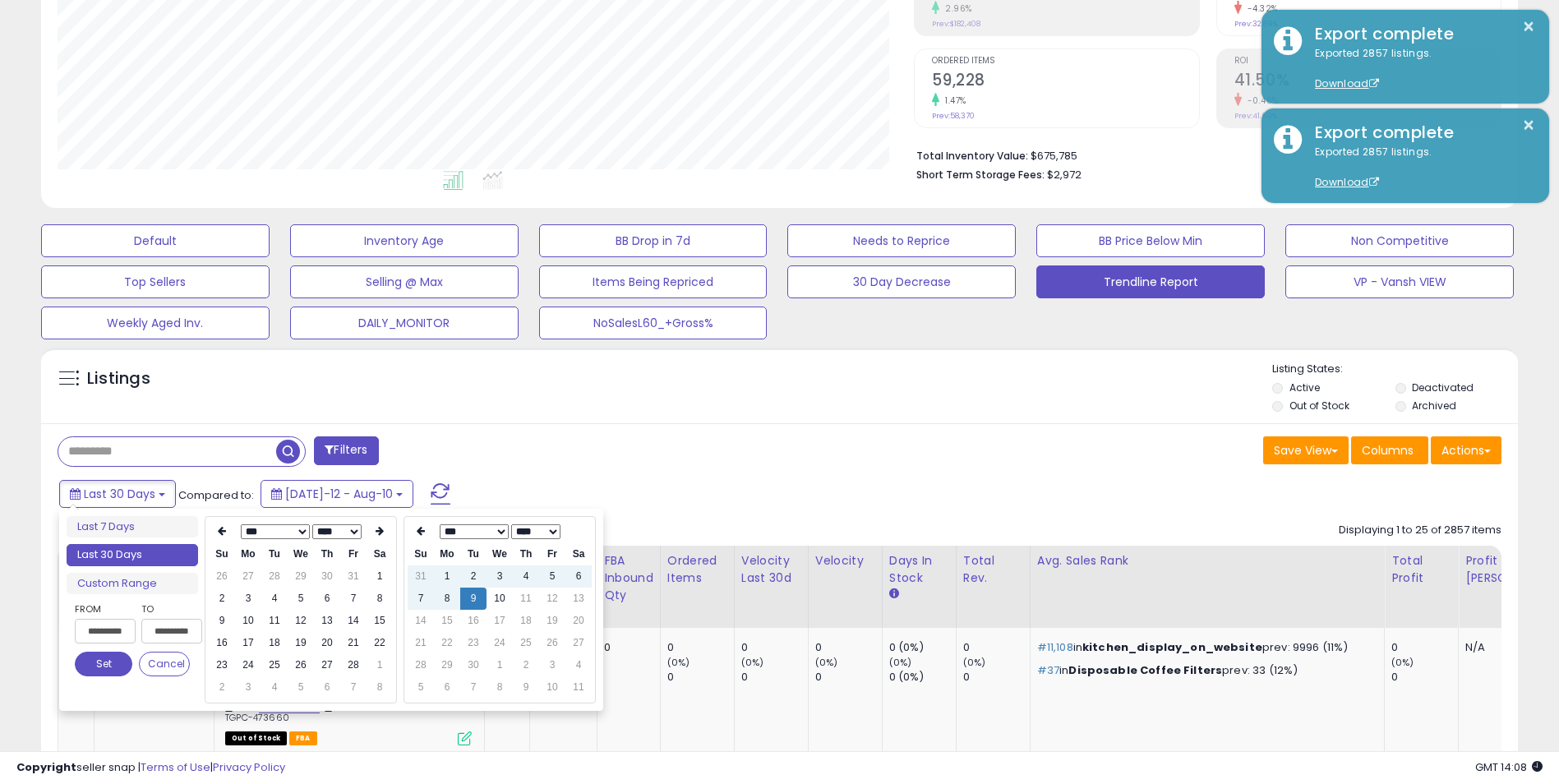
click at [225, 533] on icon at bounding box center [221, 530] width 8 height 10
click at [379, 525] on th at bounding box center [379, 531] width 26 height 23
click at [295, 576] on td "1" at bounding box center [300, 576] width 26 height 22
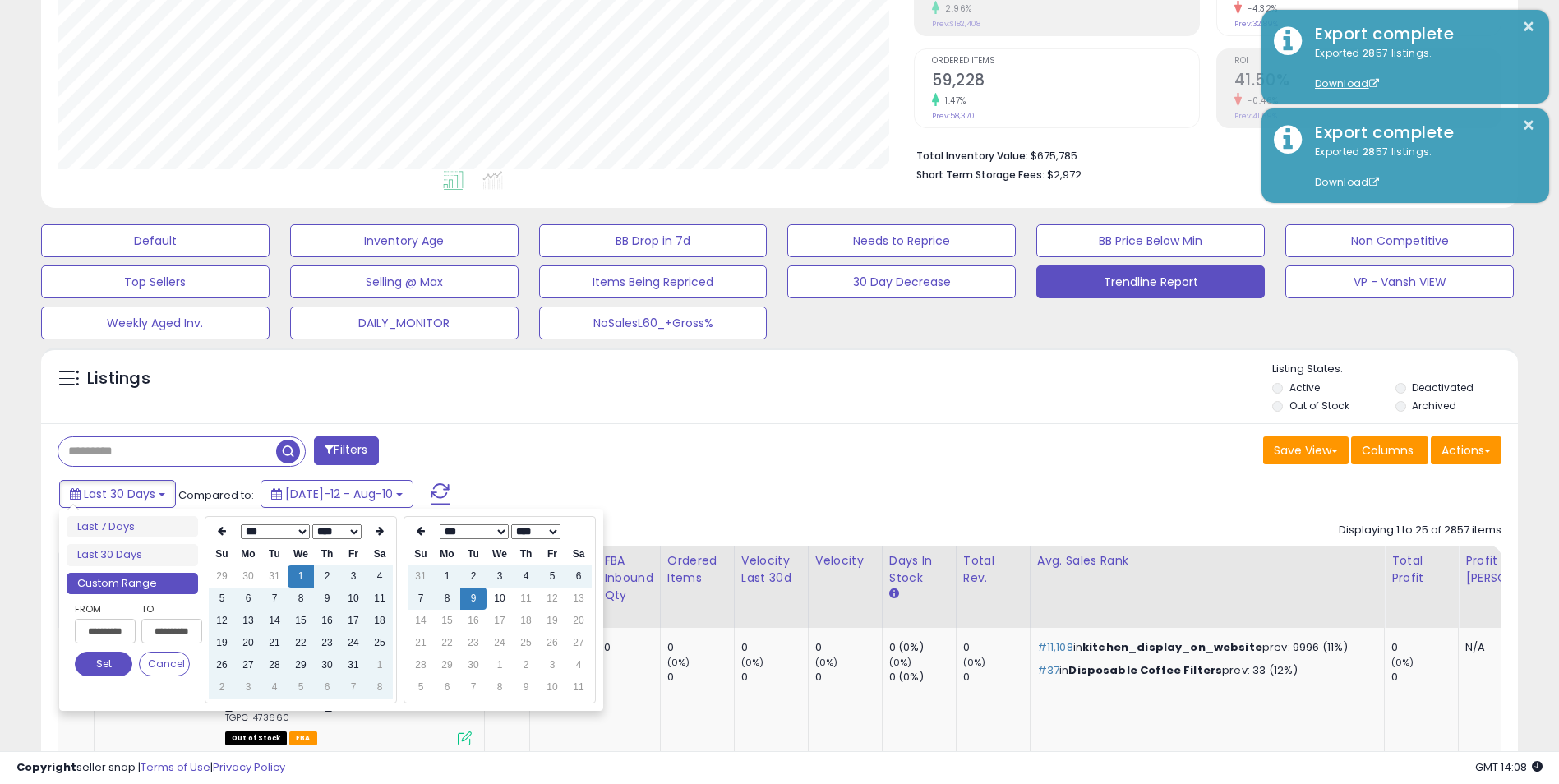
type input "**********"
click at [102, 663] on button "Set" at bounding box center [103, 663] width 57 height 24
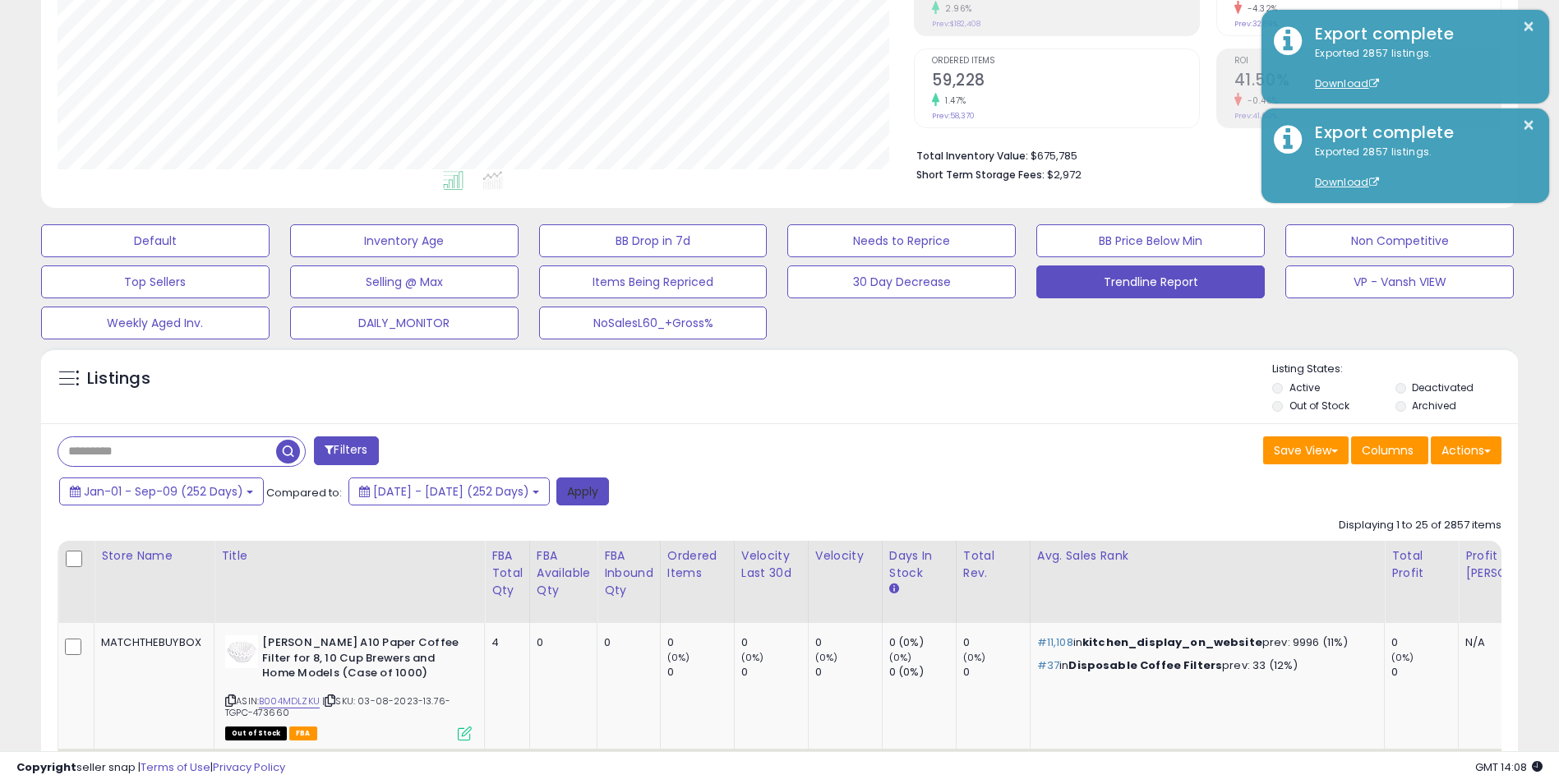
click at [609, 493] on button "Apply" at bounding box center [583, 491] width 53 height 28
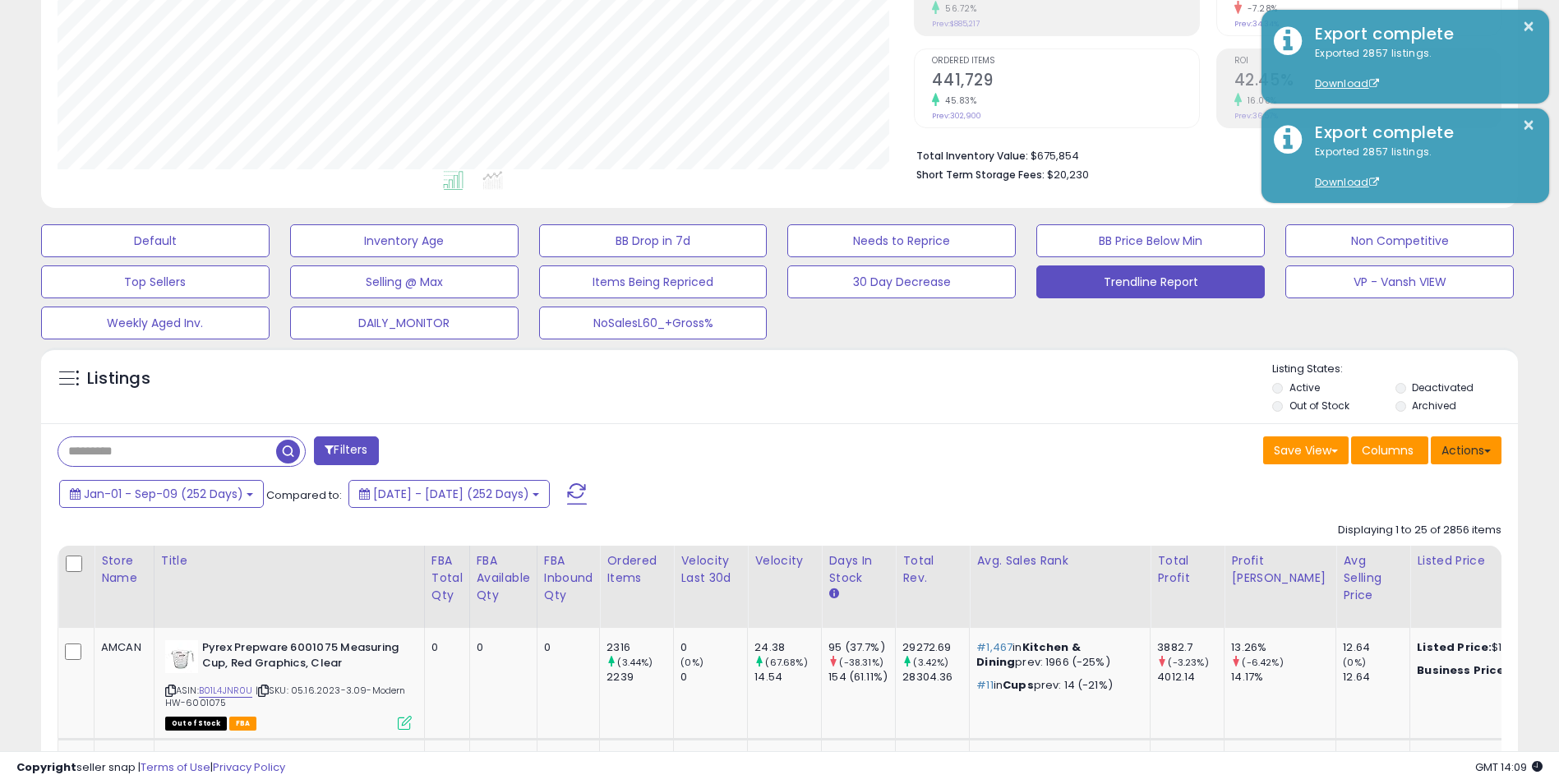
click at [1484, 448] on button "Actions" at bounding box center [1466, 450] width 71 height 28
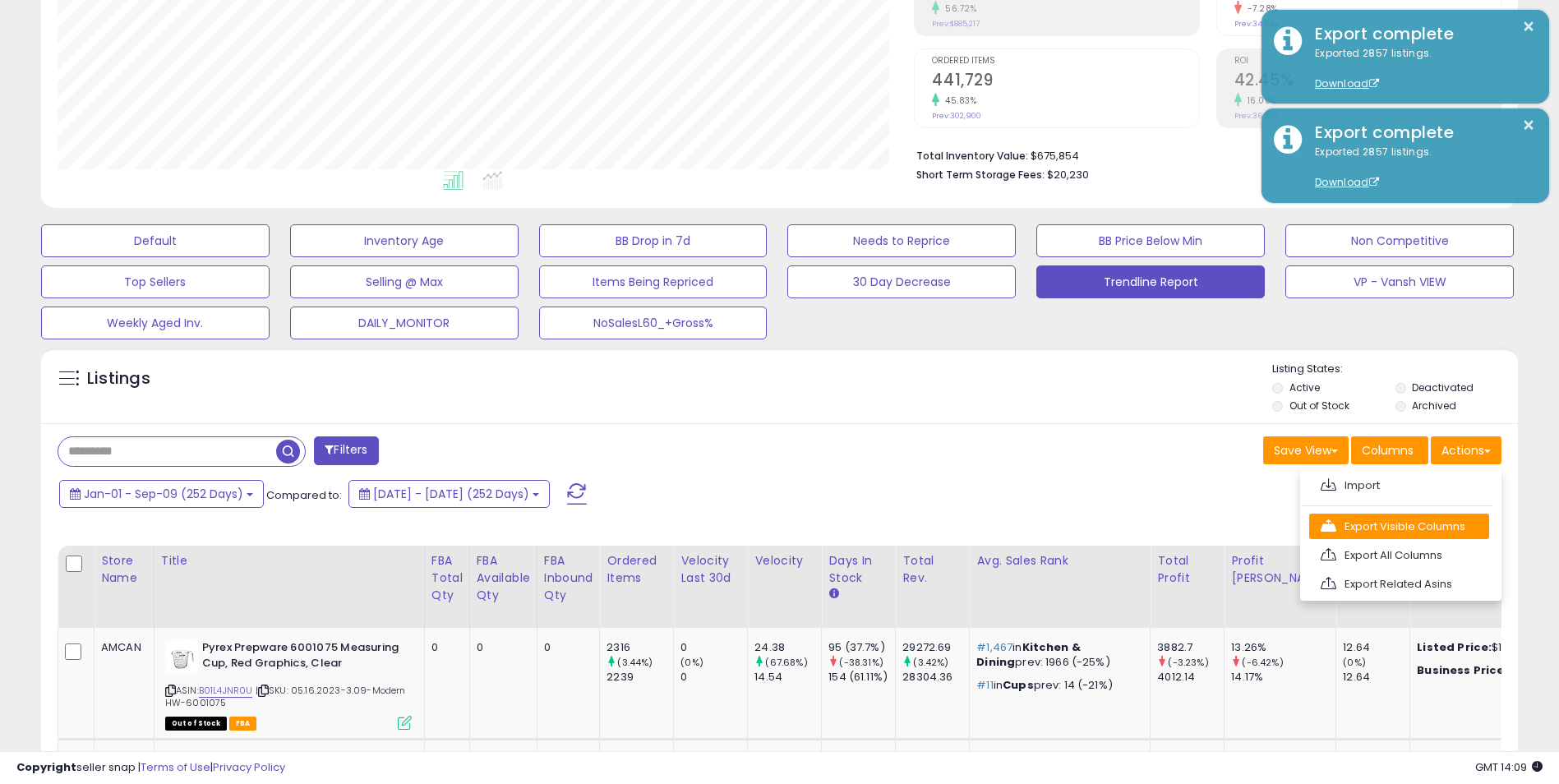
click at [1433, 529] on link "Export Visible Columns" at bounding box center [1399, 527] width 180 height 25
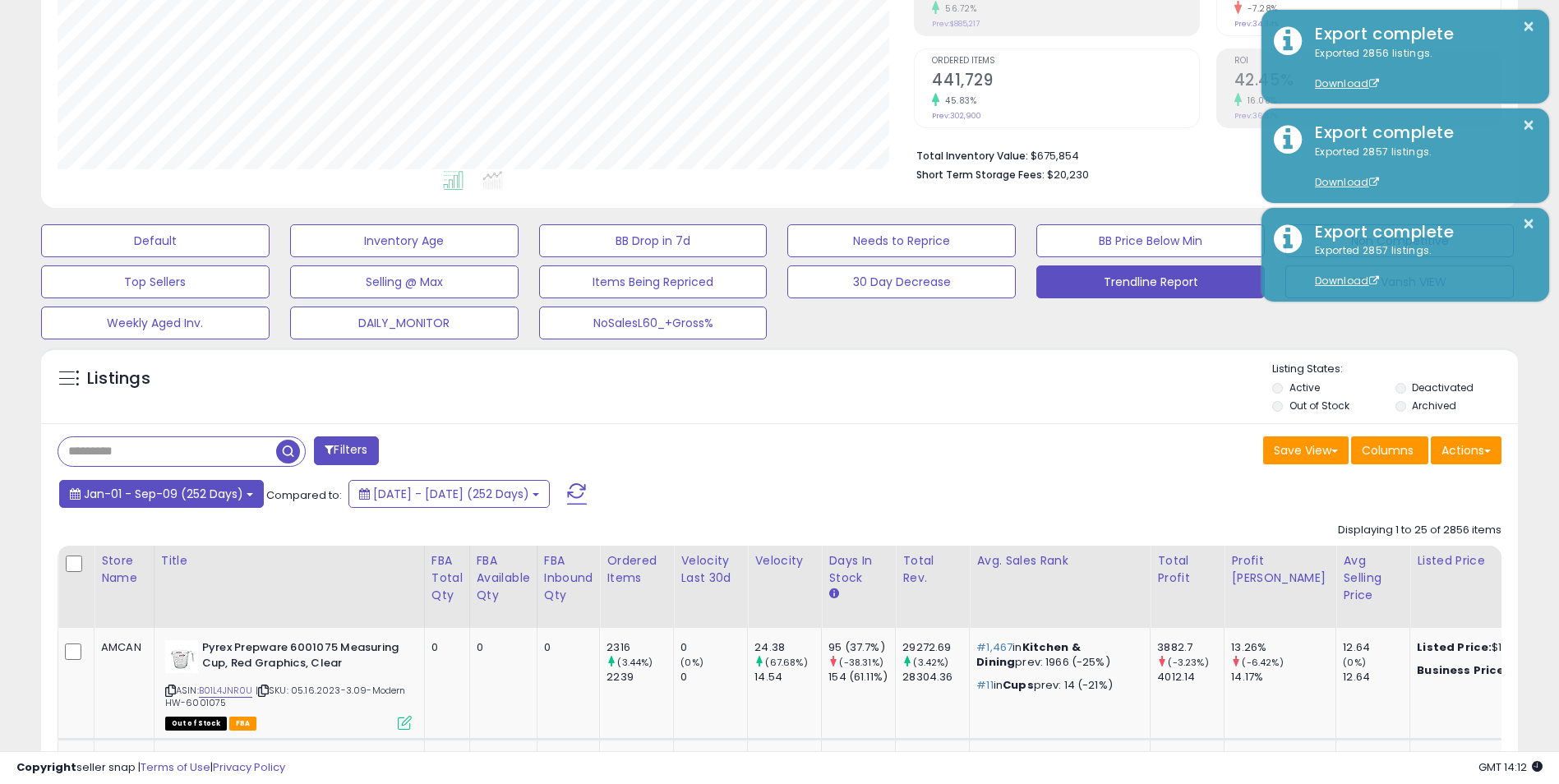
click at [242, 484] on button "Jan-01 - Sep-09 (252 Days)" at bounding box center [161, 493] width 205 height 28
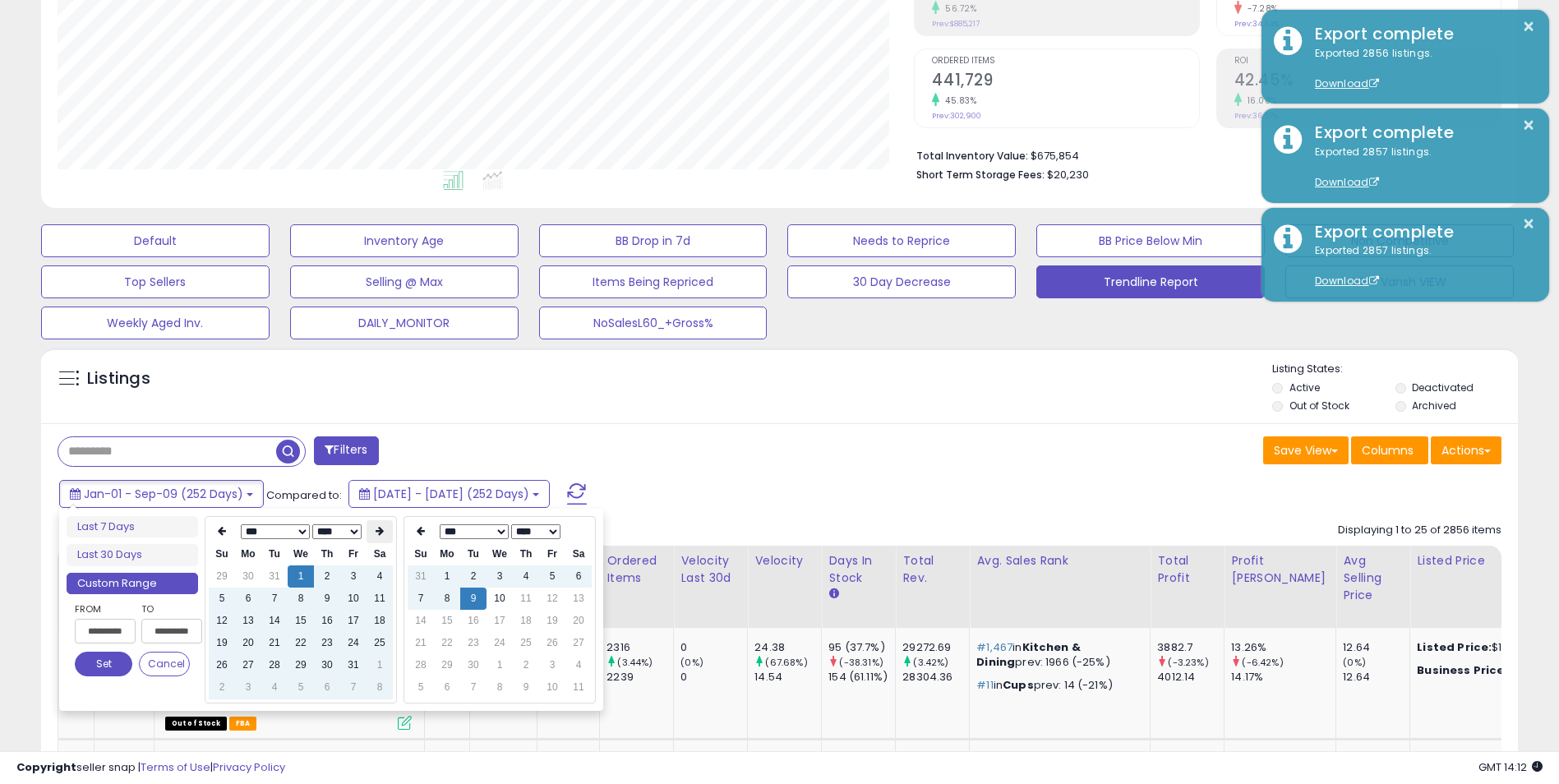
click at [380, 533] on icon at bounding box center [379, 530] width 8 height 10
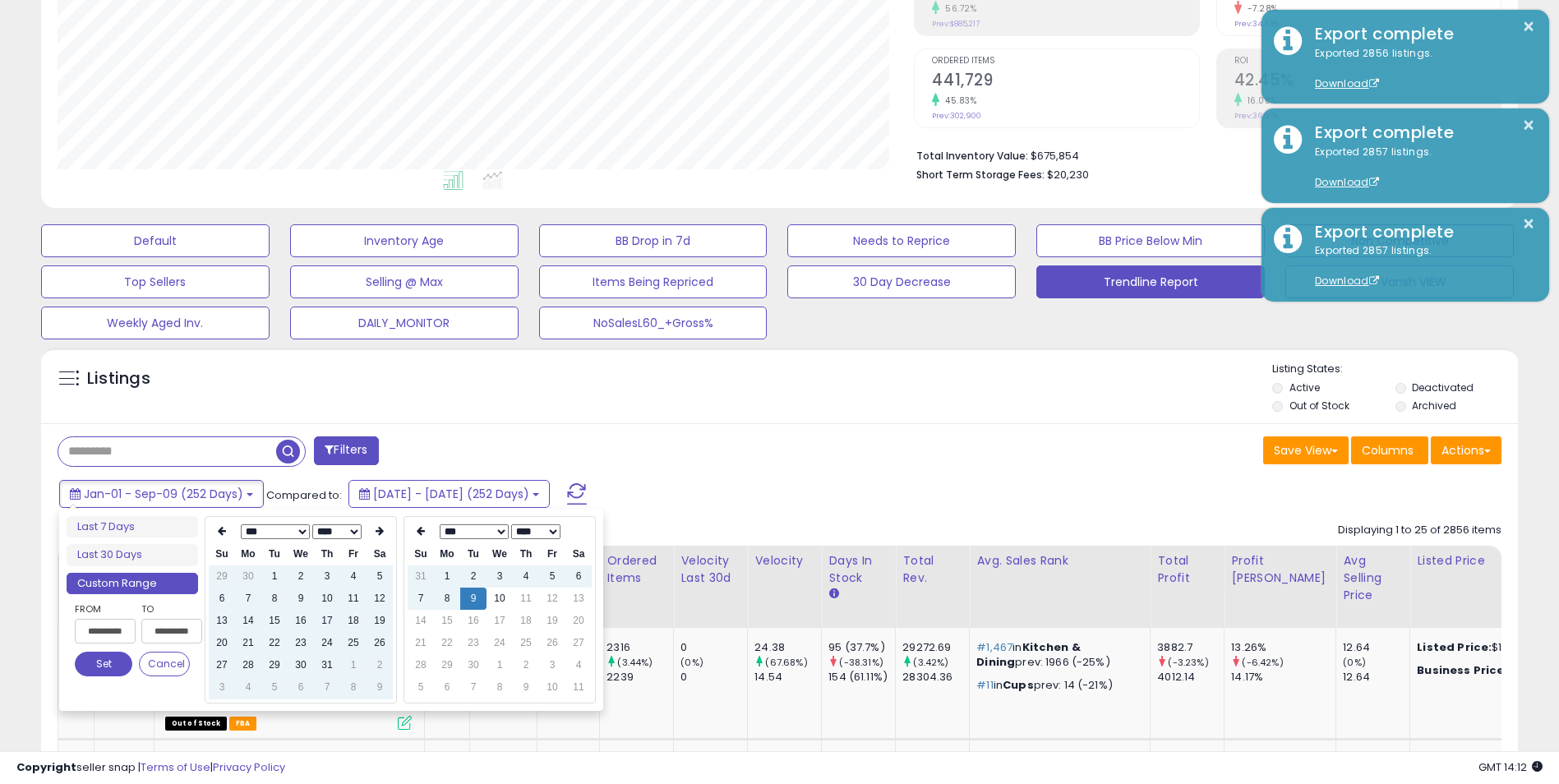
click at [380, 533] on icon at bounding box center [379, 530] width 8 height 10
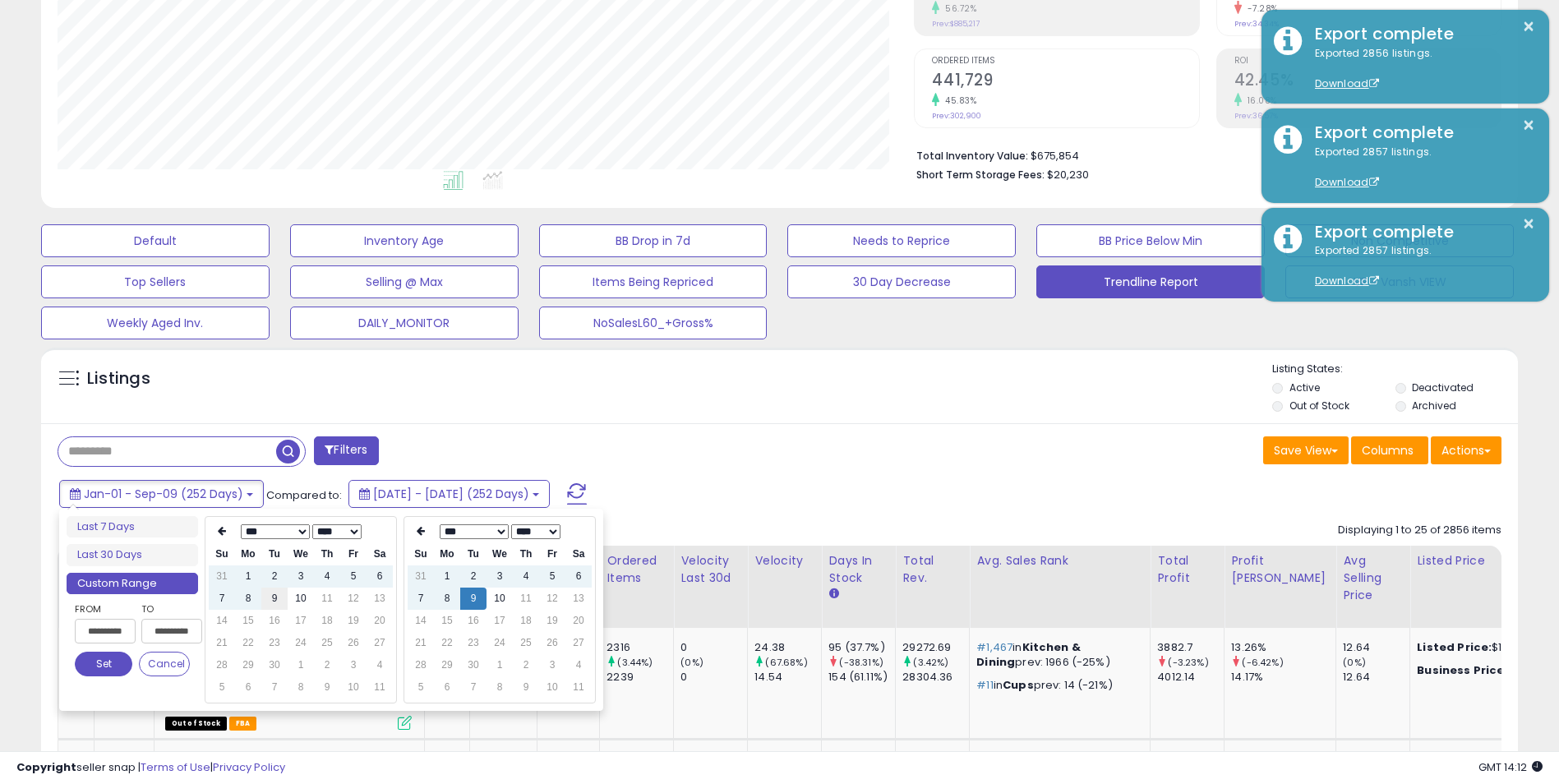
type input "**********"
click at [279, 602] on td "9" at bounding box center [274, 598] width 26 height 22
click at [105, 660] on button "Set" at bounding box center [103, 663] width 57 height 24
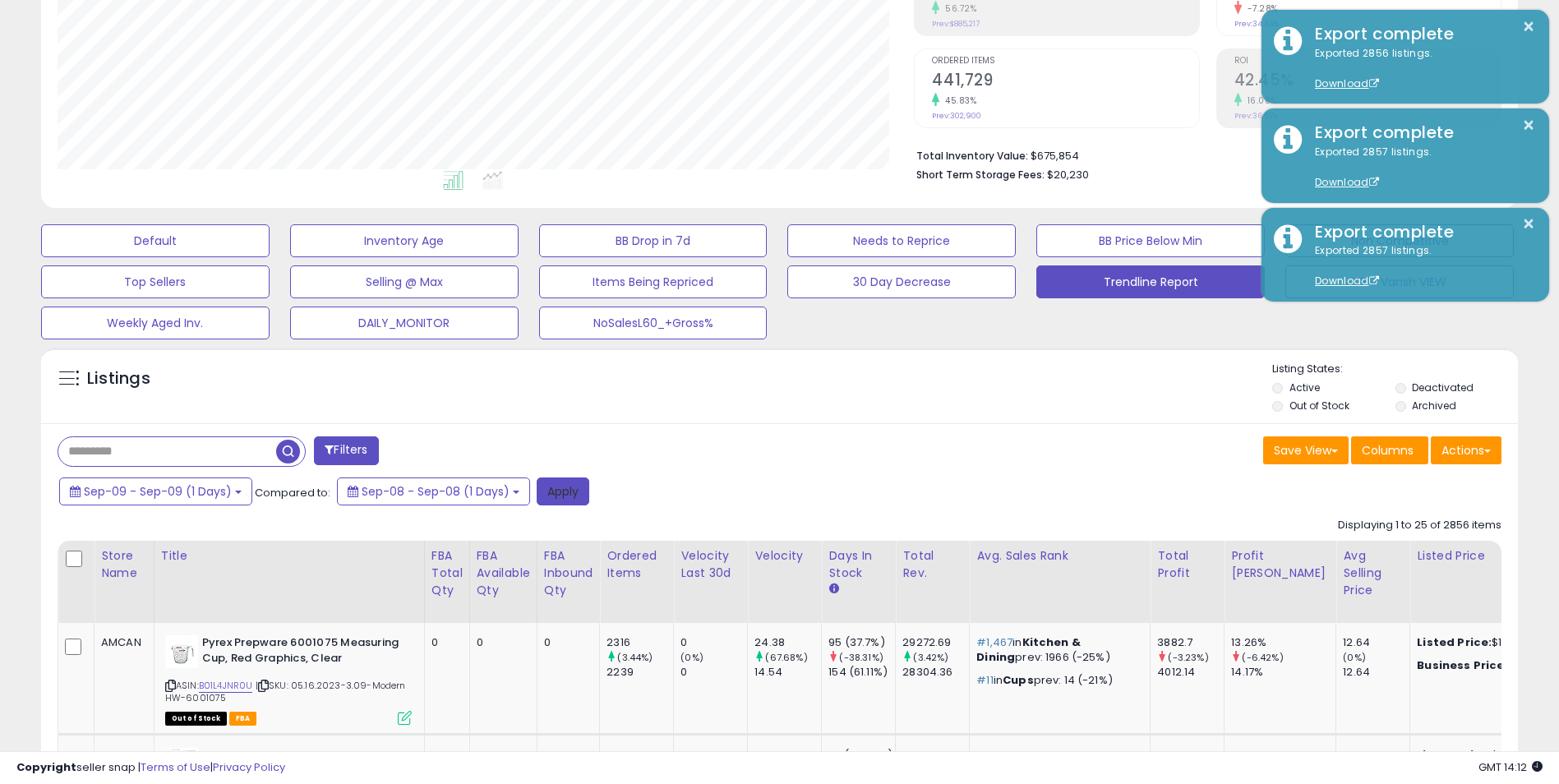
drag, startPoint x: 559, startPoint y: 496, endPoint x: 1562, endPoint y: 136, distance: 1065.6
click at [559, 495] on button "Apply" at bounding box center [563, 491] width 53 height 28
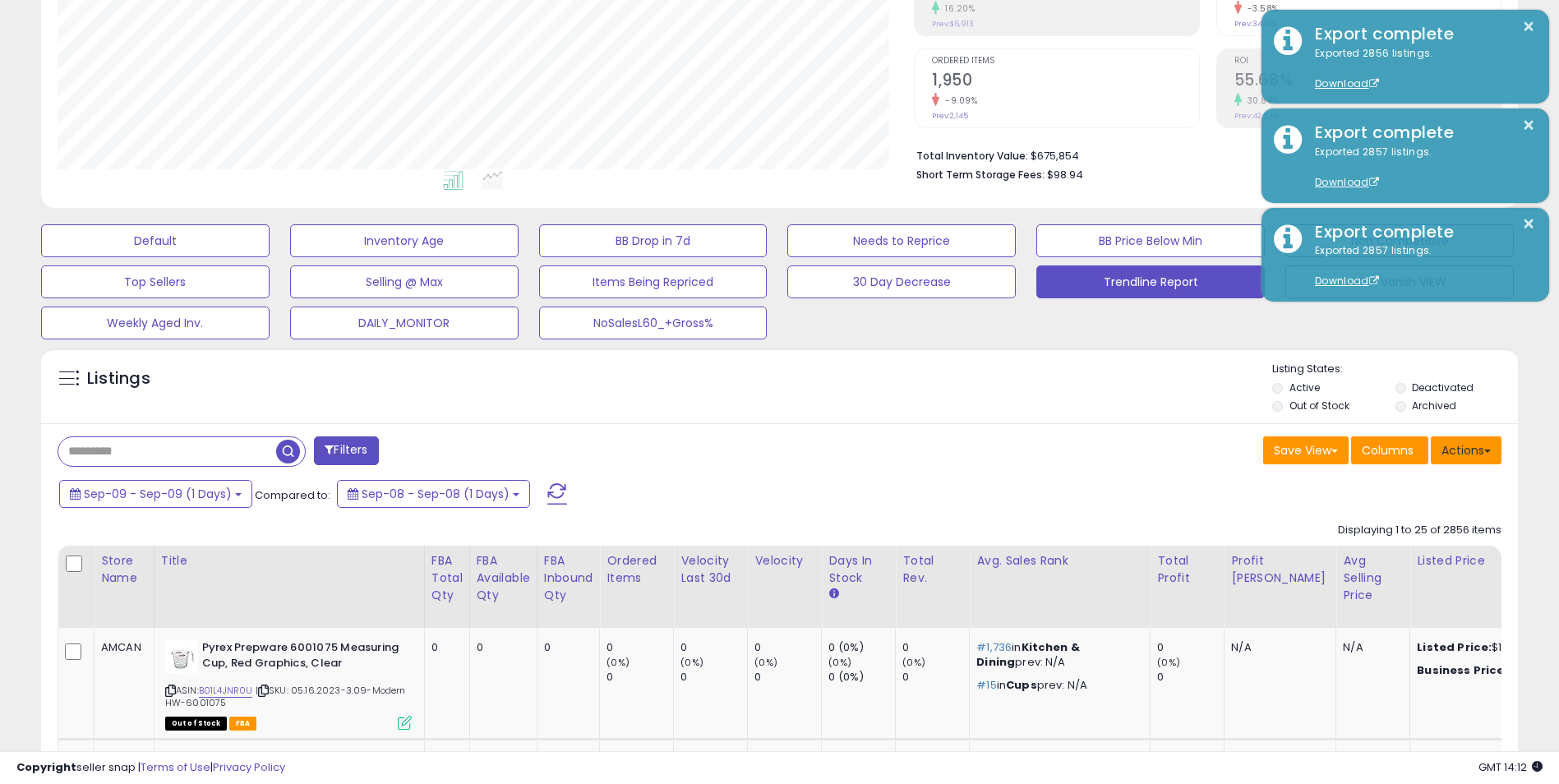
click at [1472, 448] on button "Actions" at bounding box center [1466, 450] width 71 height 28
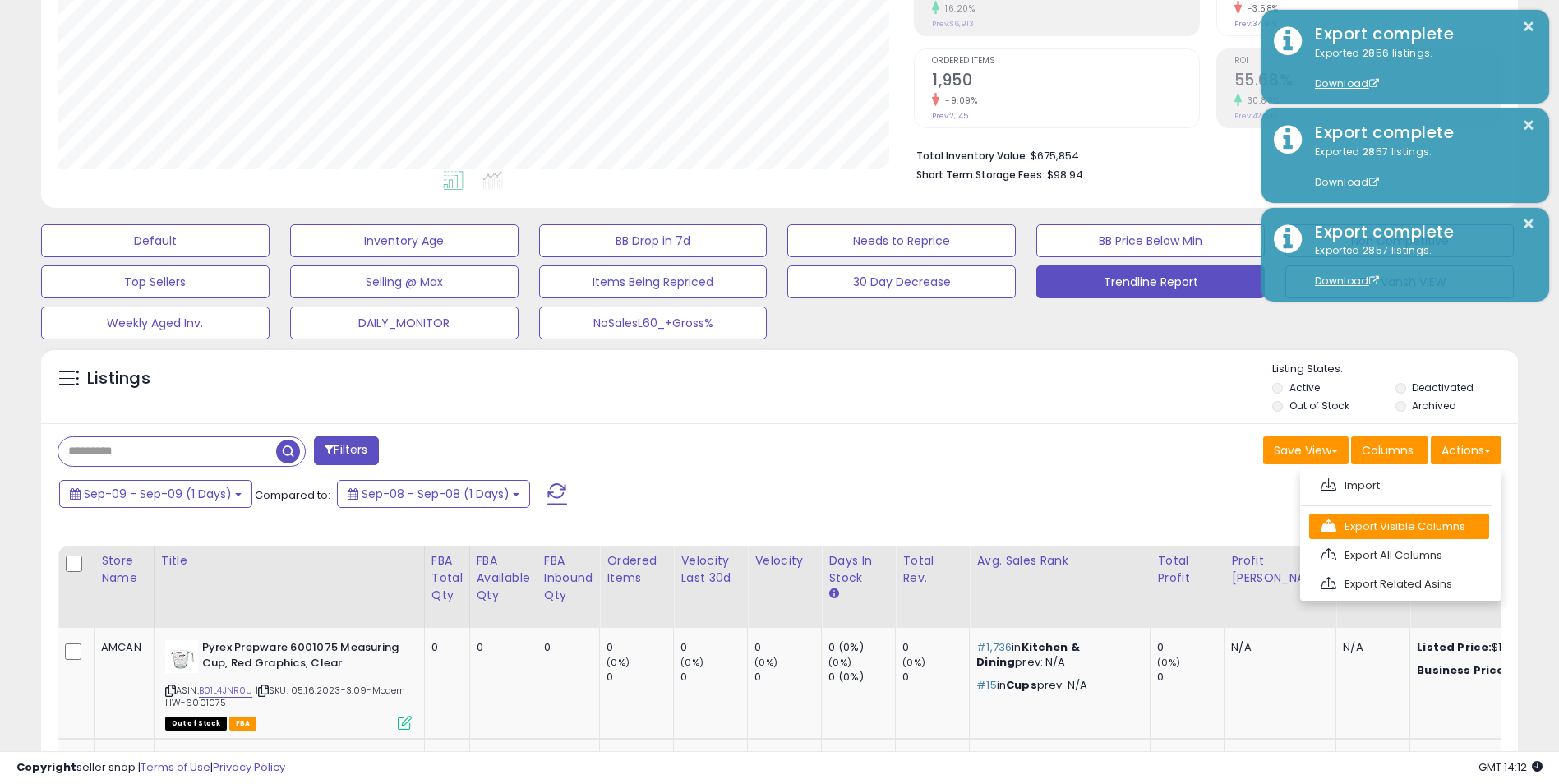
click at [1400, 528] on link "Export Visible Columns" at bounding box center [1399, 527] width 180 height 25
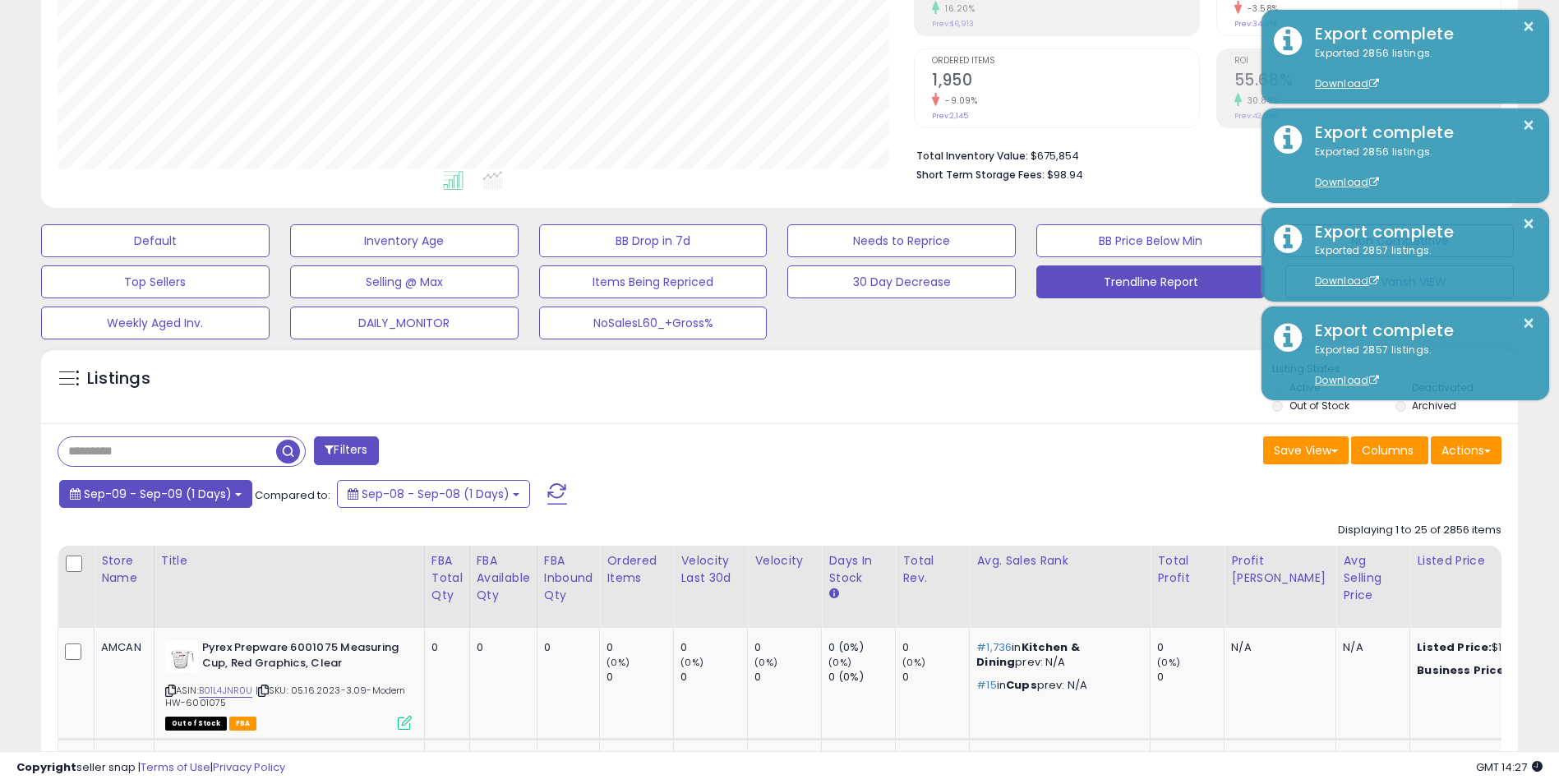
click at [218, 491] on span "Sep-09 - Sep-09 (1 Days)" at bounding box center [157, 494] width 148 height 16
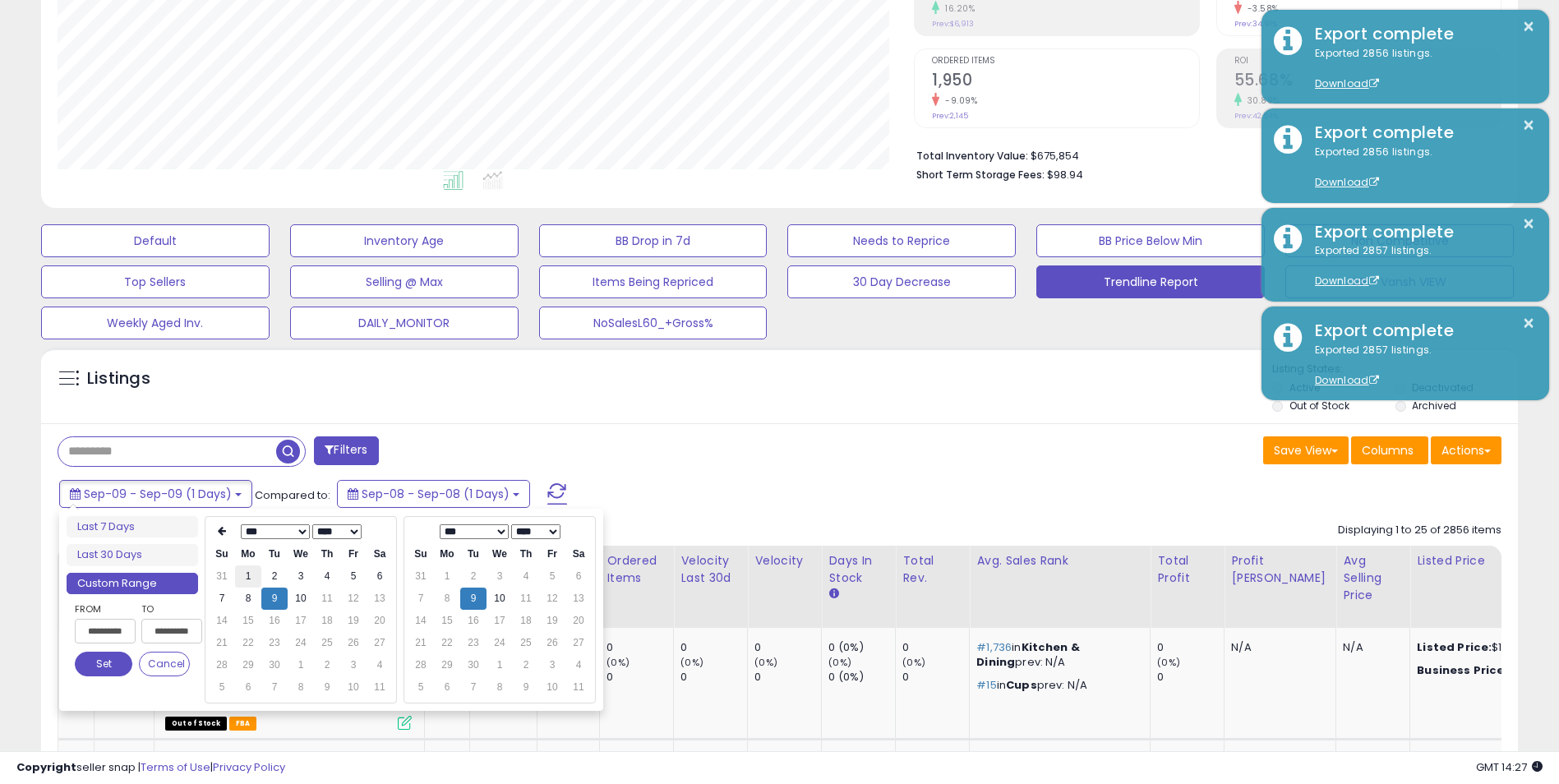
click at [251, 576] on td "1" at bounding box center [247, 576] width 26 height 22
type input "**********"
click at [107, 658] on button "Set" at bounding box center [103, 663] width 57 height 24
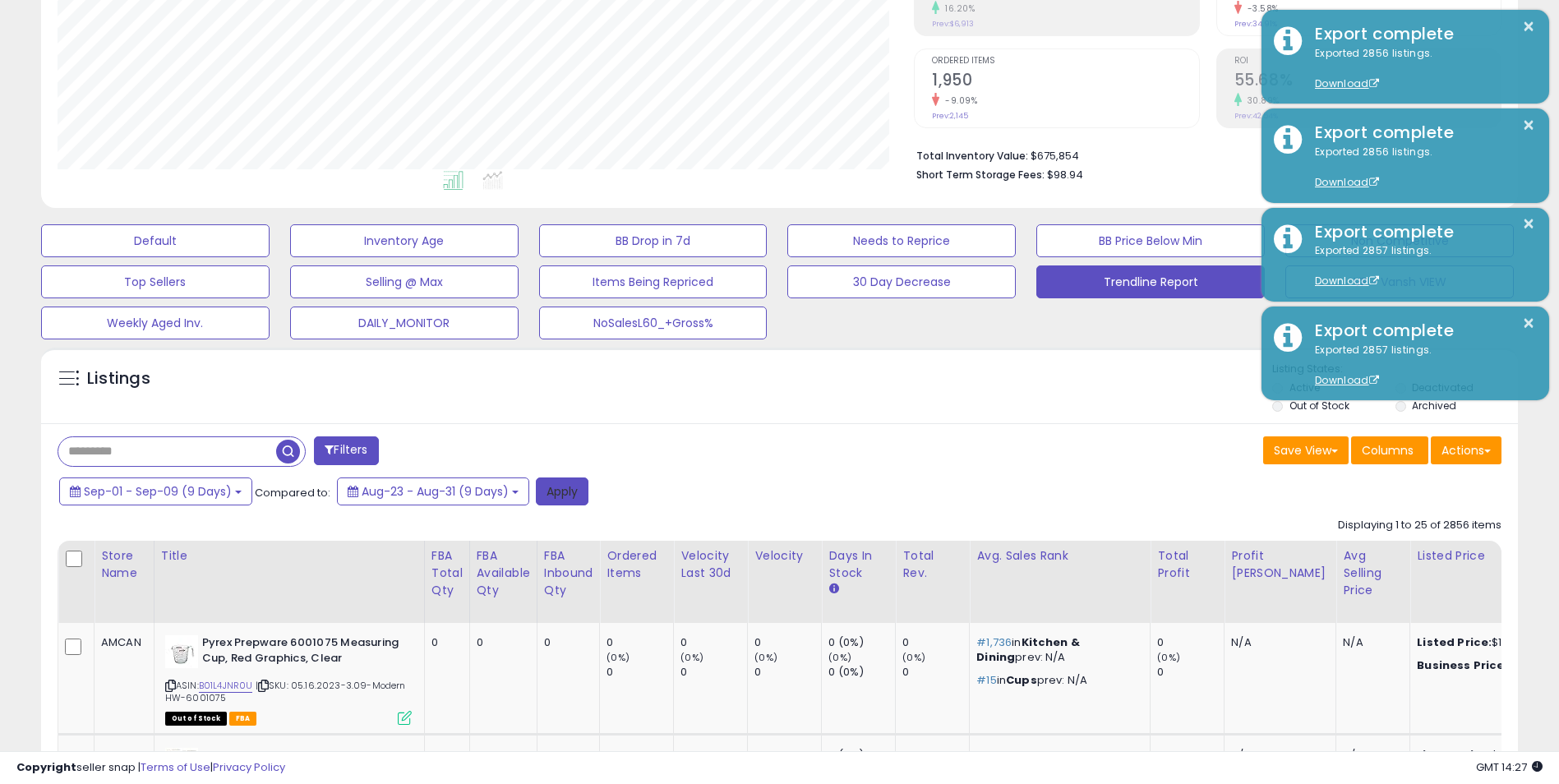
click at [554, 487] on button "Apply" at bounding box center [562, 491] width 53 height 28
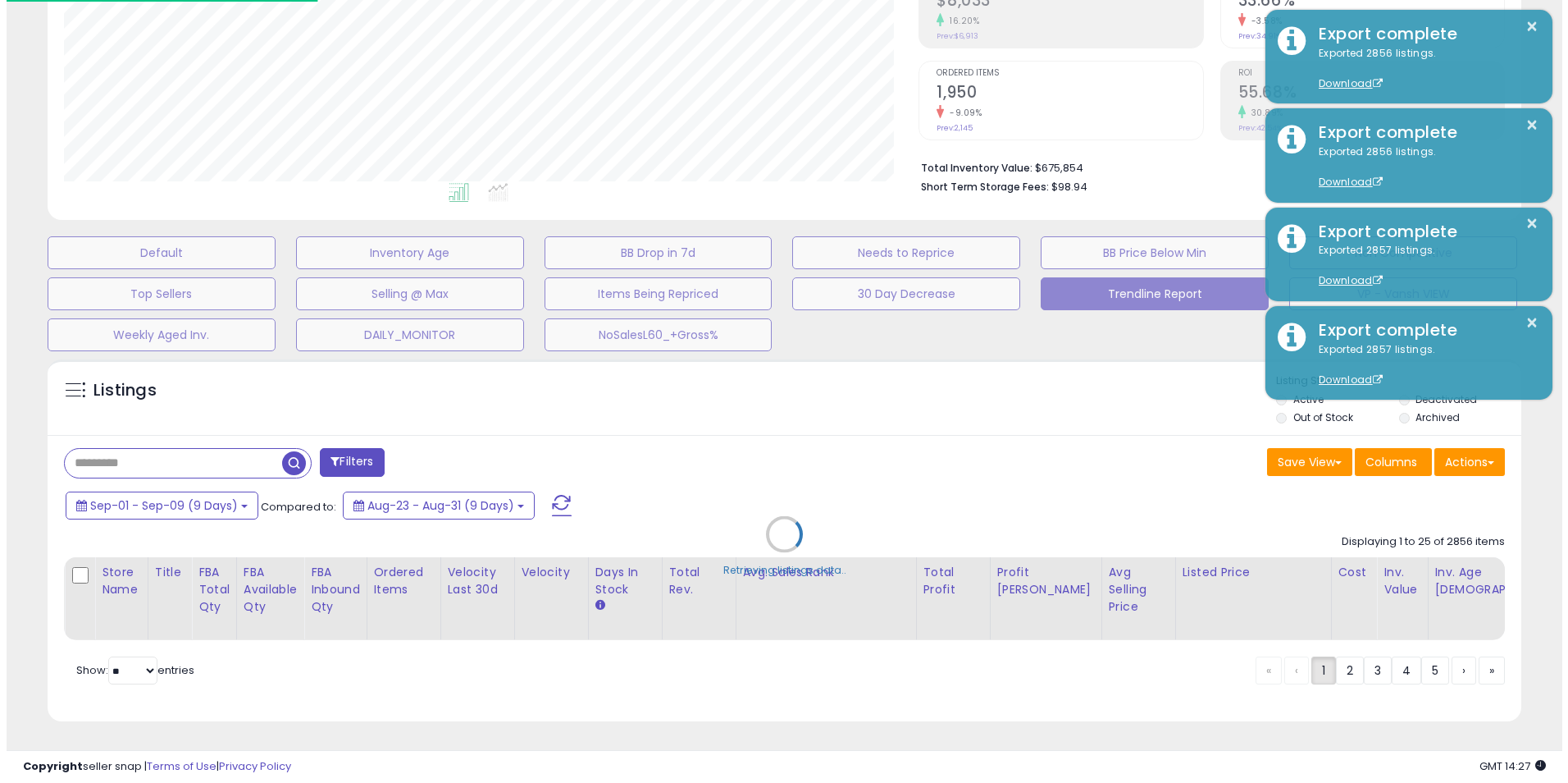
scroll to position [337, 862]
